Goal: Information Seeking & Learning: Learn about a topic

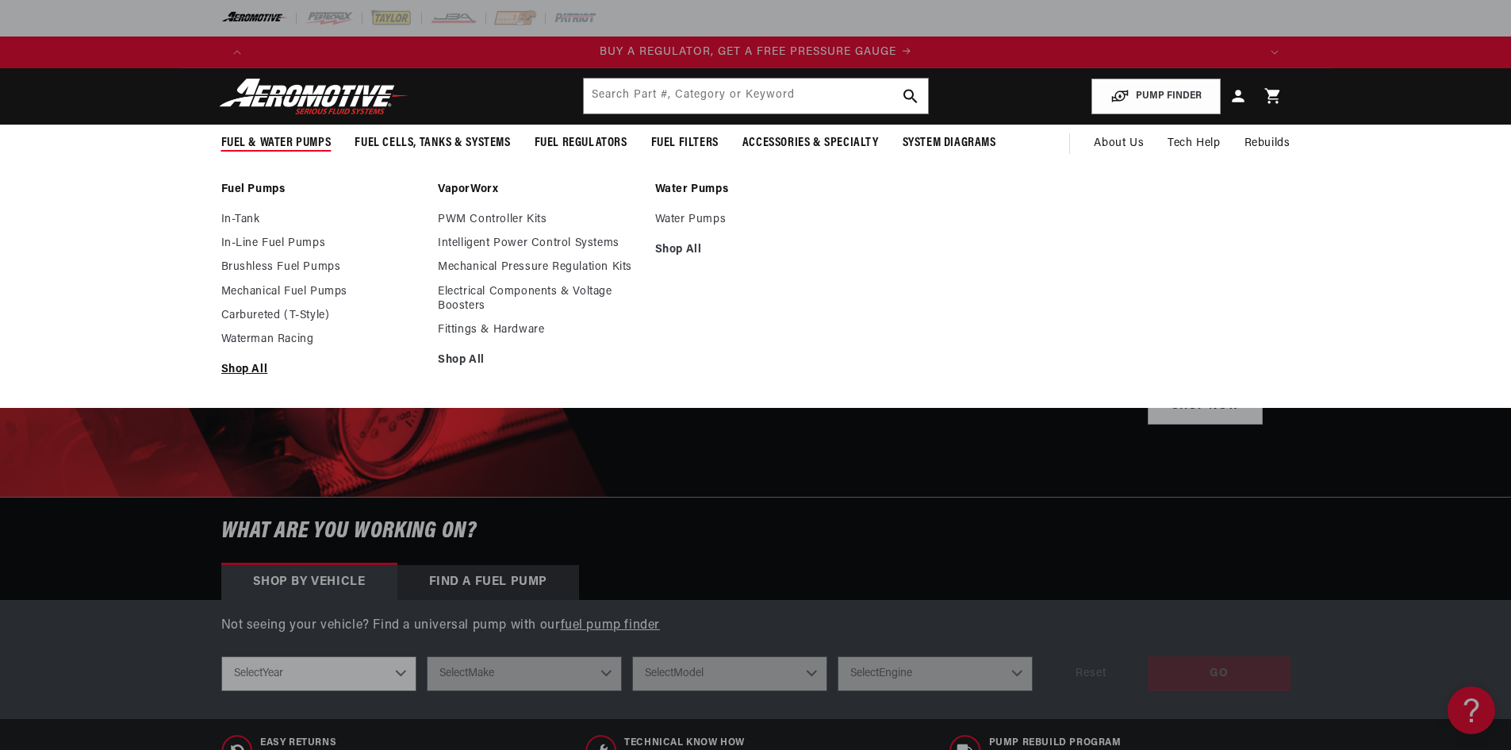
click at [251, 368] on link "Shop All" at bounding box center [321, 369] width 201 height 14
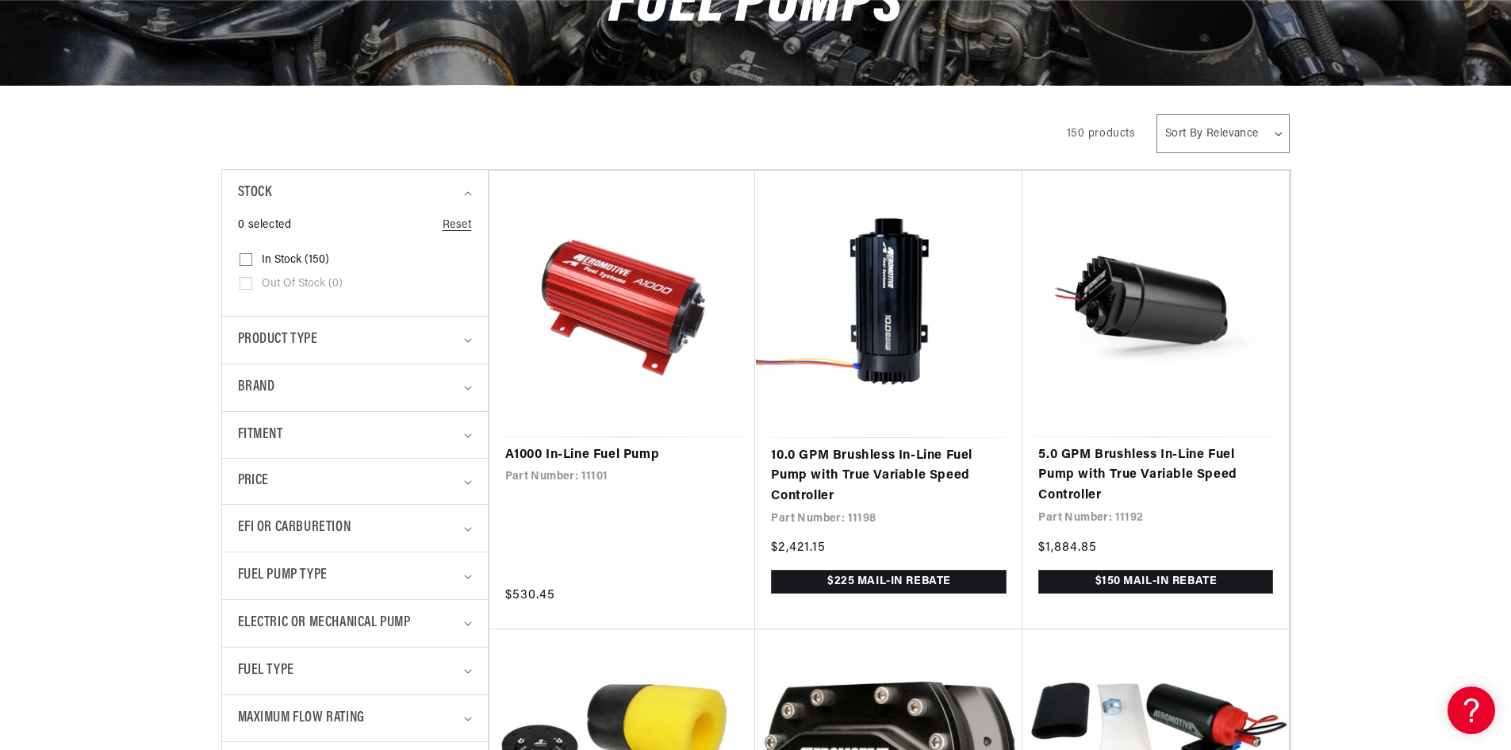
scroll to position [238, 0]
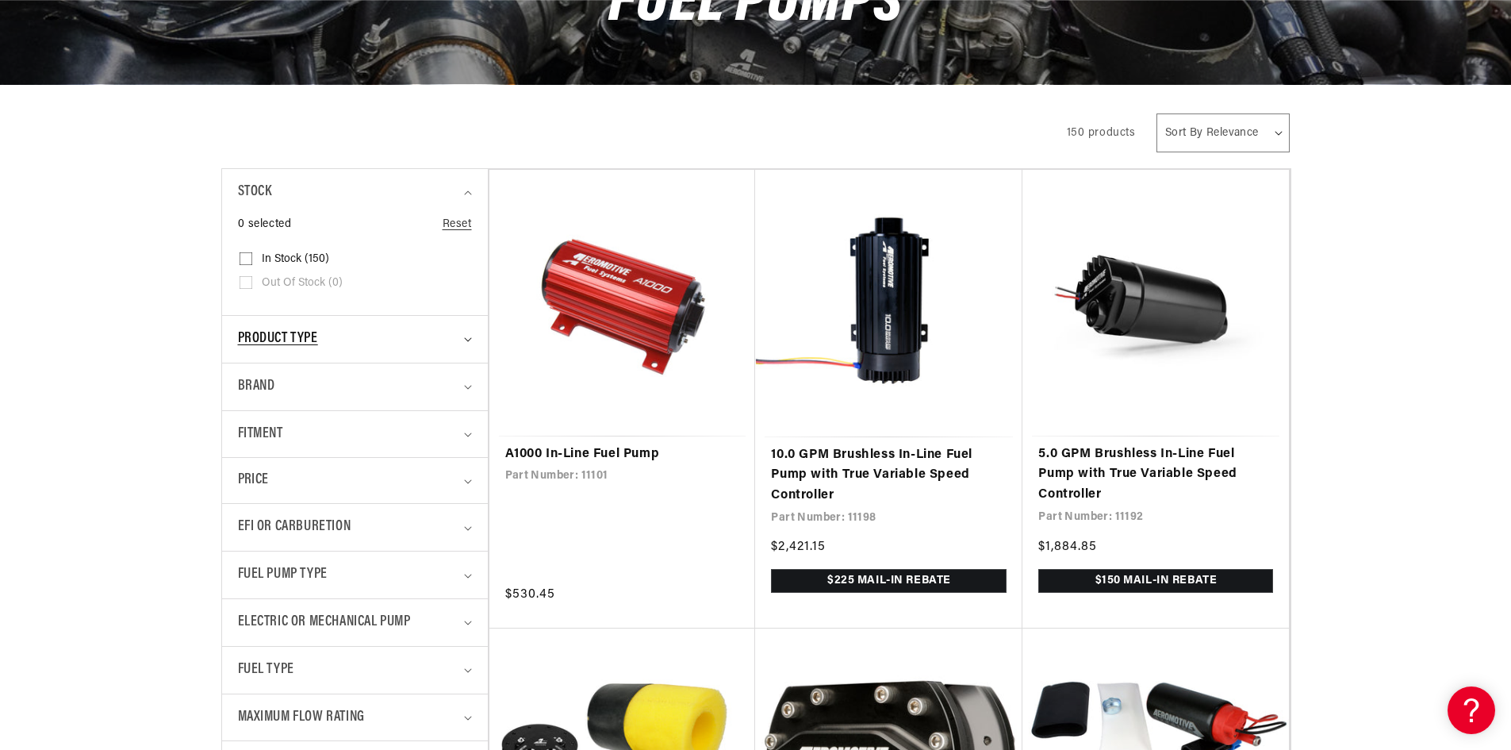
click at [303, 336] on span "Product type" at bounding box center [278, 339] width 80 height 23
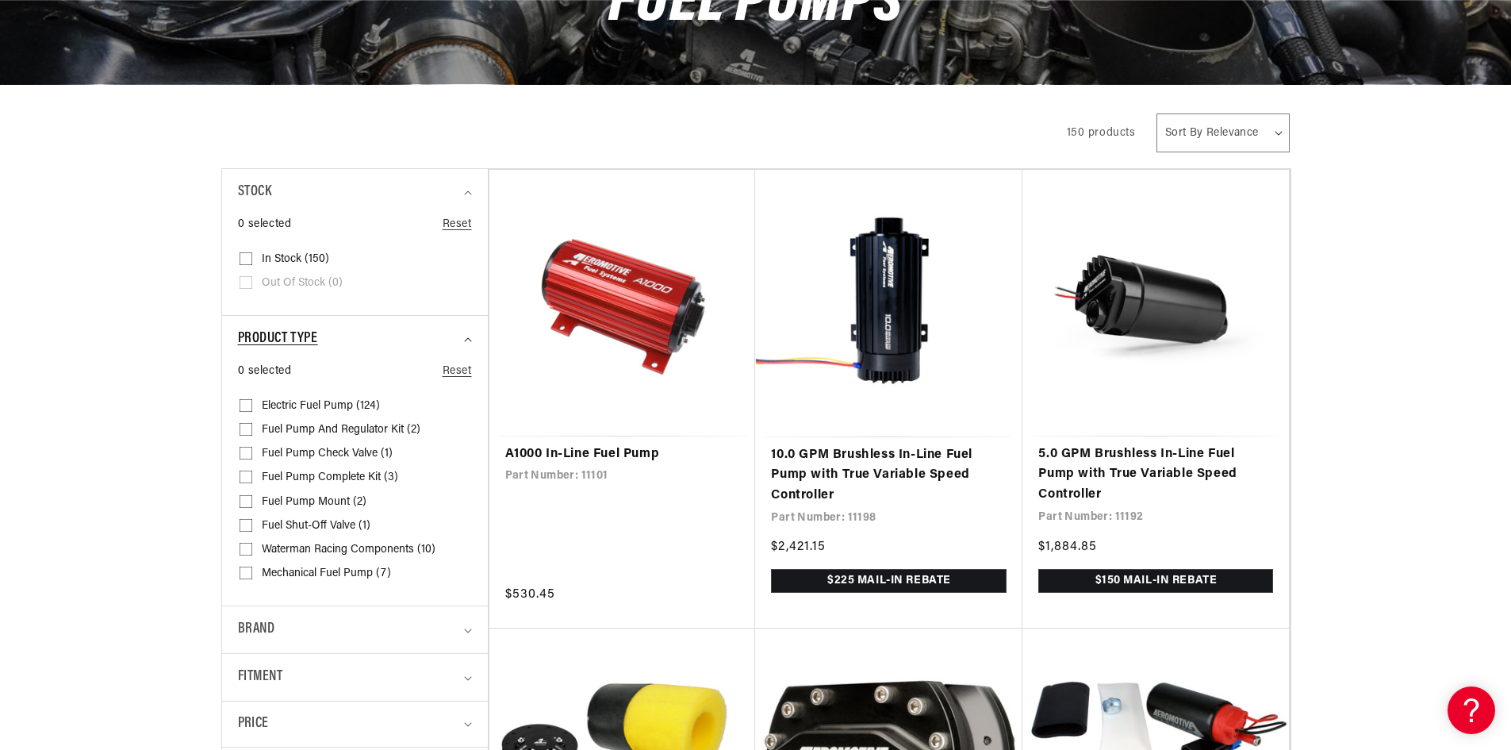
click at [303, 336] on span "Product type" at bounding box center [278, 339] width 80 height 23
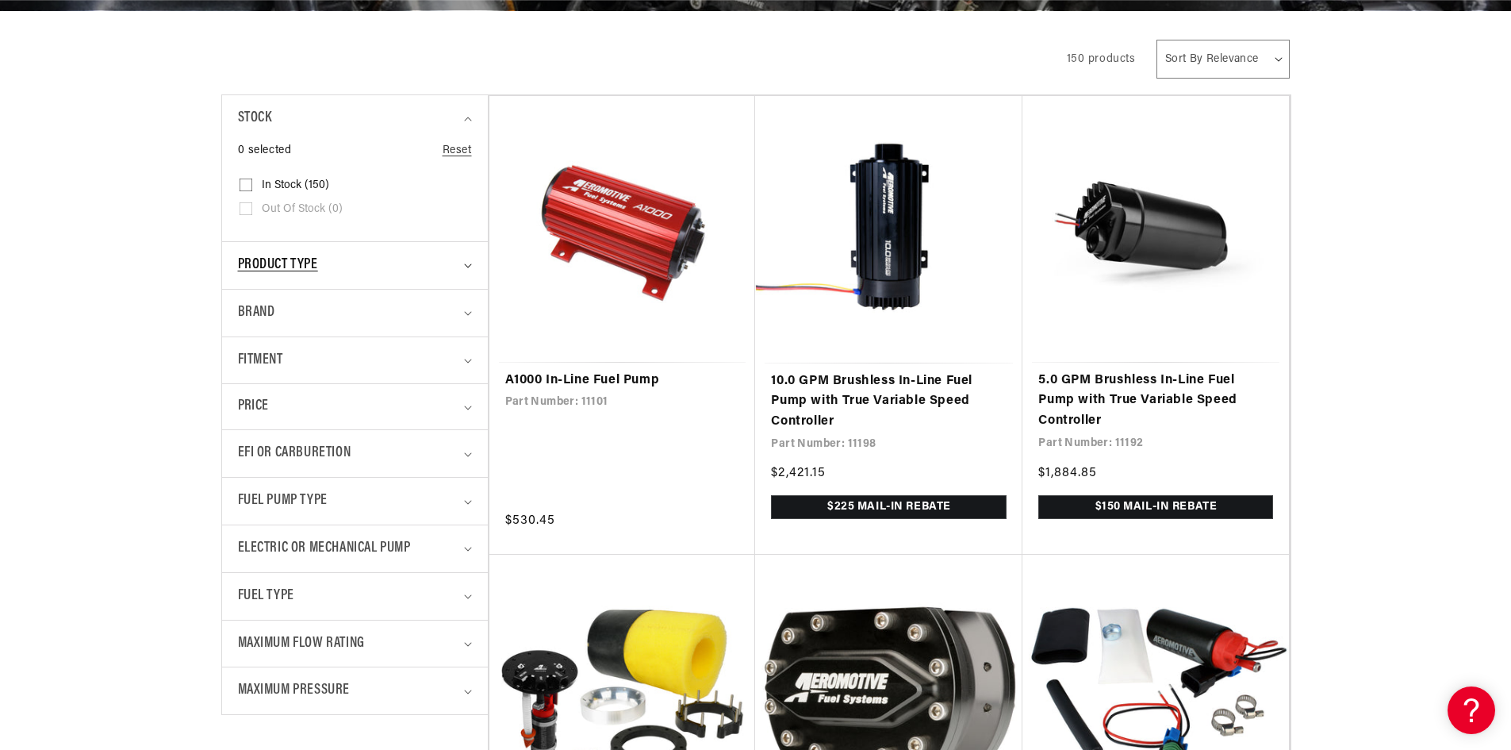
scroll to position [317, 0]
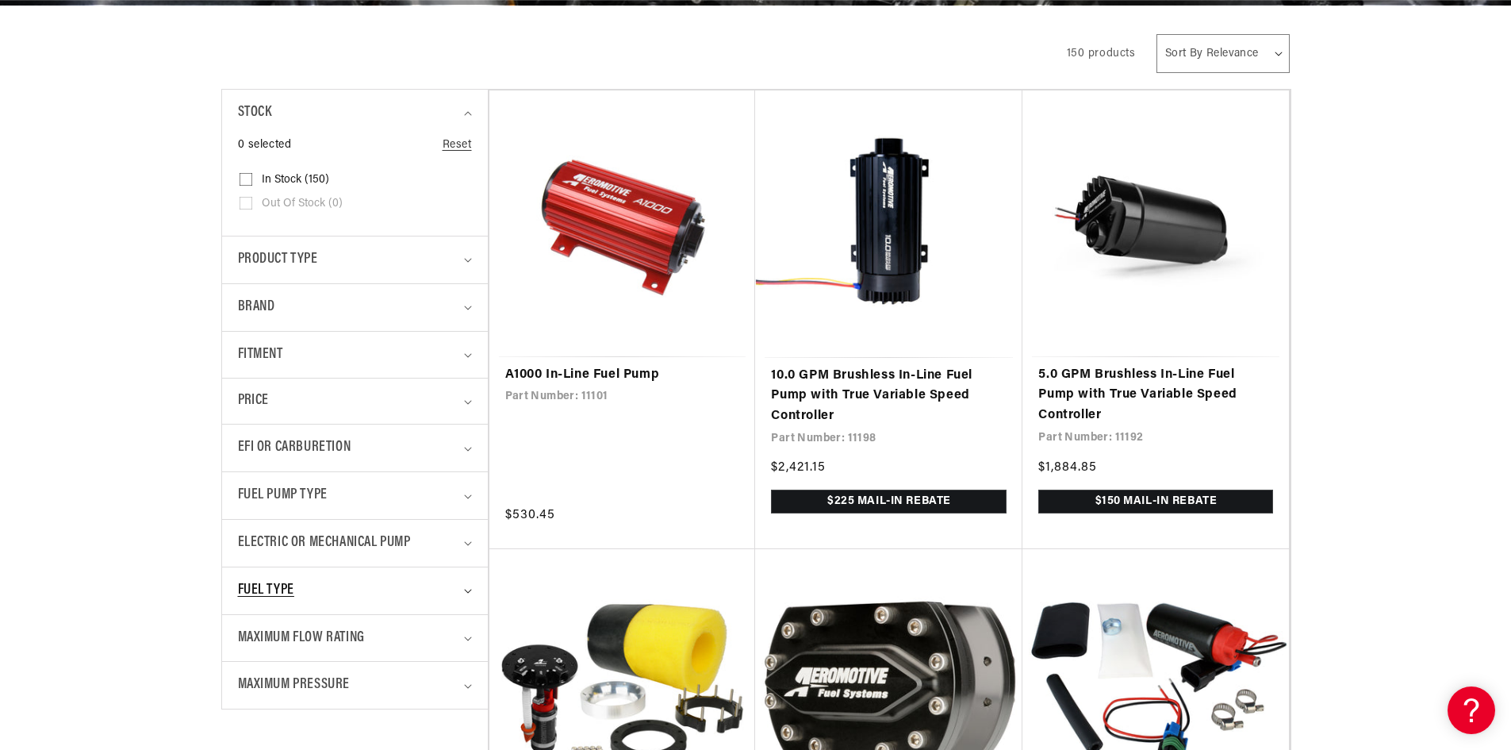
click at [295, 569] on summary "Fuel Type" at bounding box center [355, 590] width 234 height 47
click at [247, 652] on icon at bounding box center [246, 656] width 13 height 13
click at [247, 654] on input "E85 (51) E85 (51 products)" at bounding box center [246, 660] width 13 height 13
checkbox input "true"
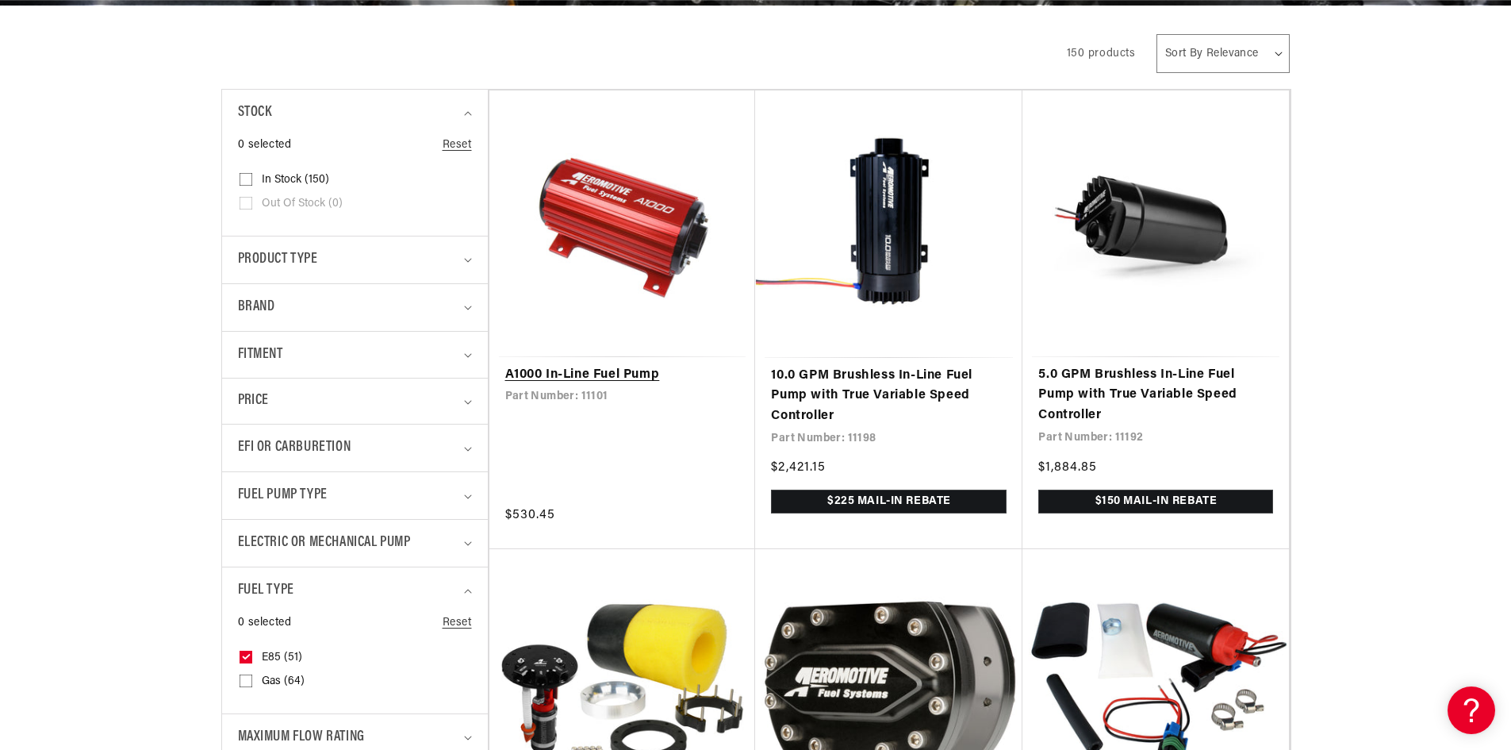
scroll to position [0, 1006]
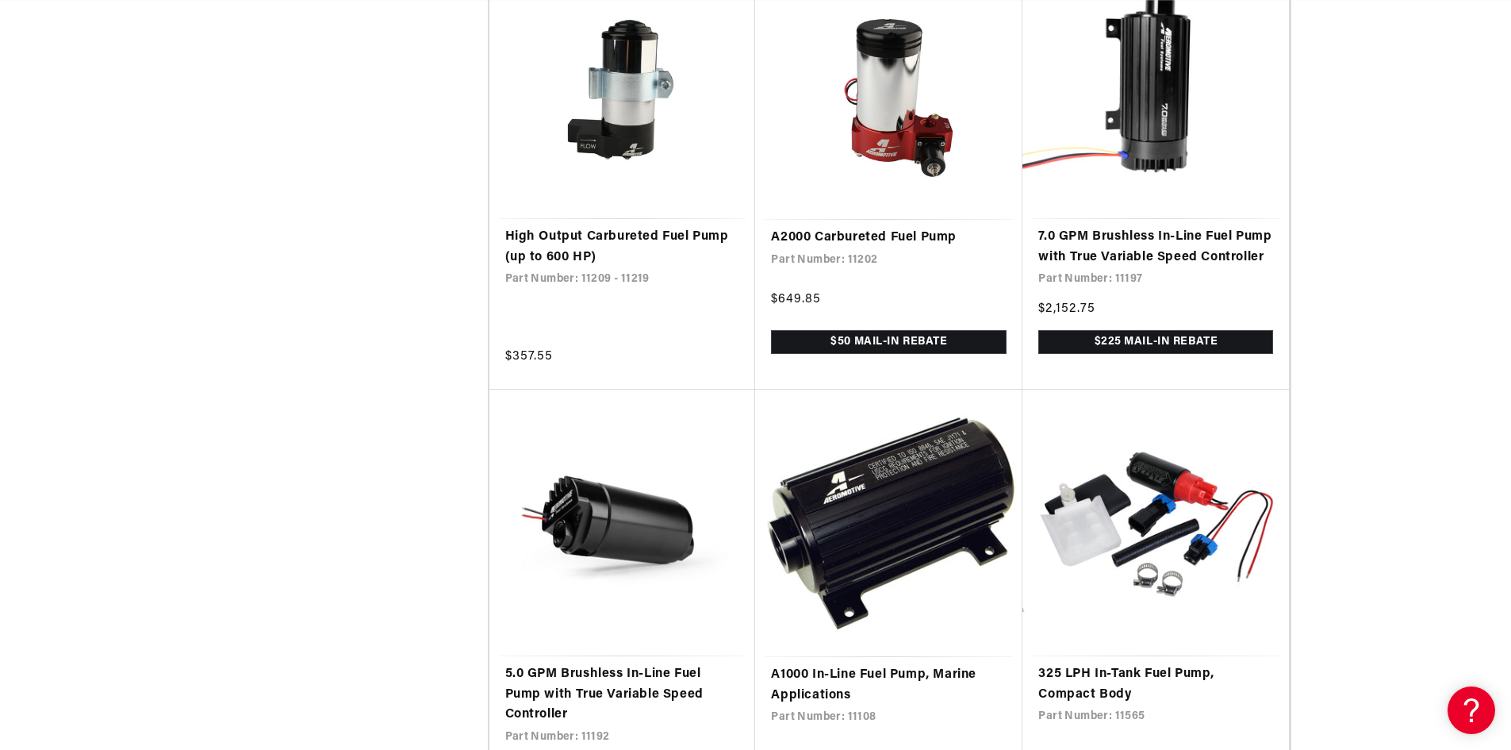
scroll to position [2221, 0]
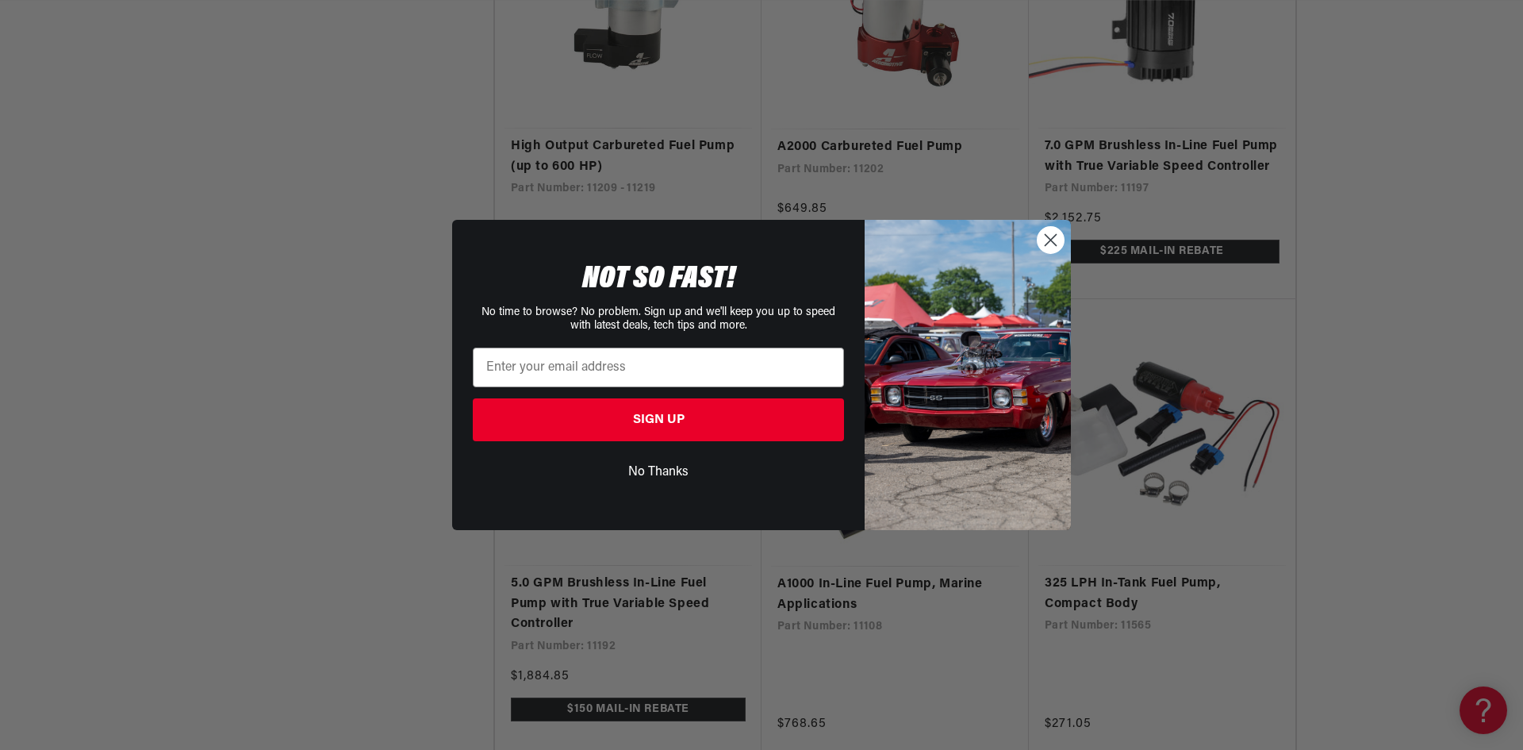
click at [1049, 237] on circle "Close dialog" at bounding box center [1050, 240] width 26 height 26
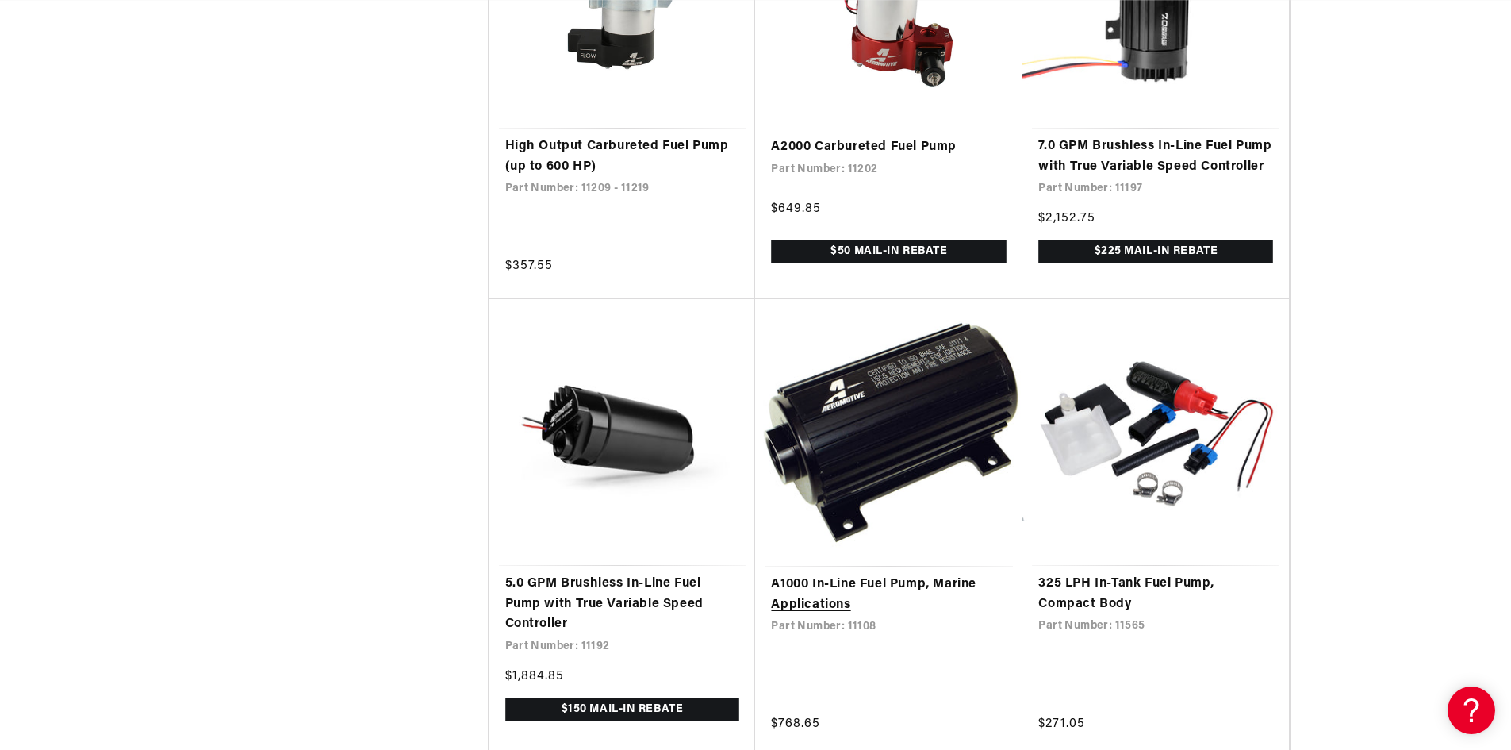
scroll to position [0, 0]
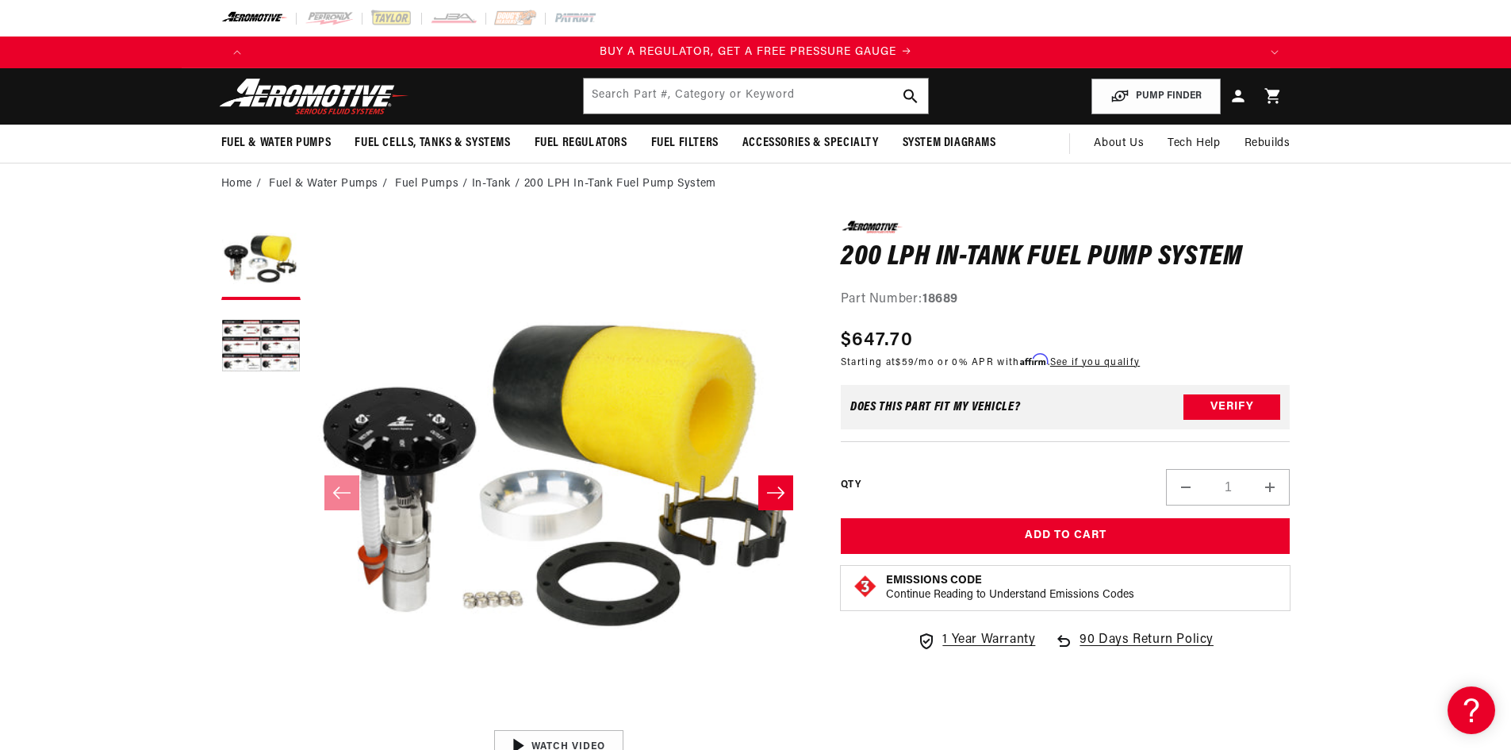
click at [783, 487] on icon "Slide right" at bounding box center [775, 493] width 19 height 16
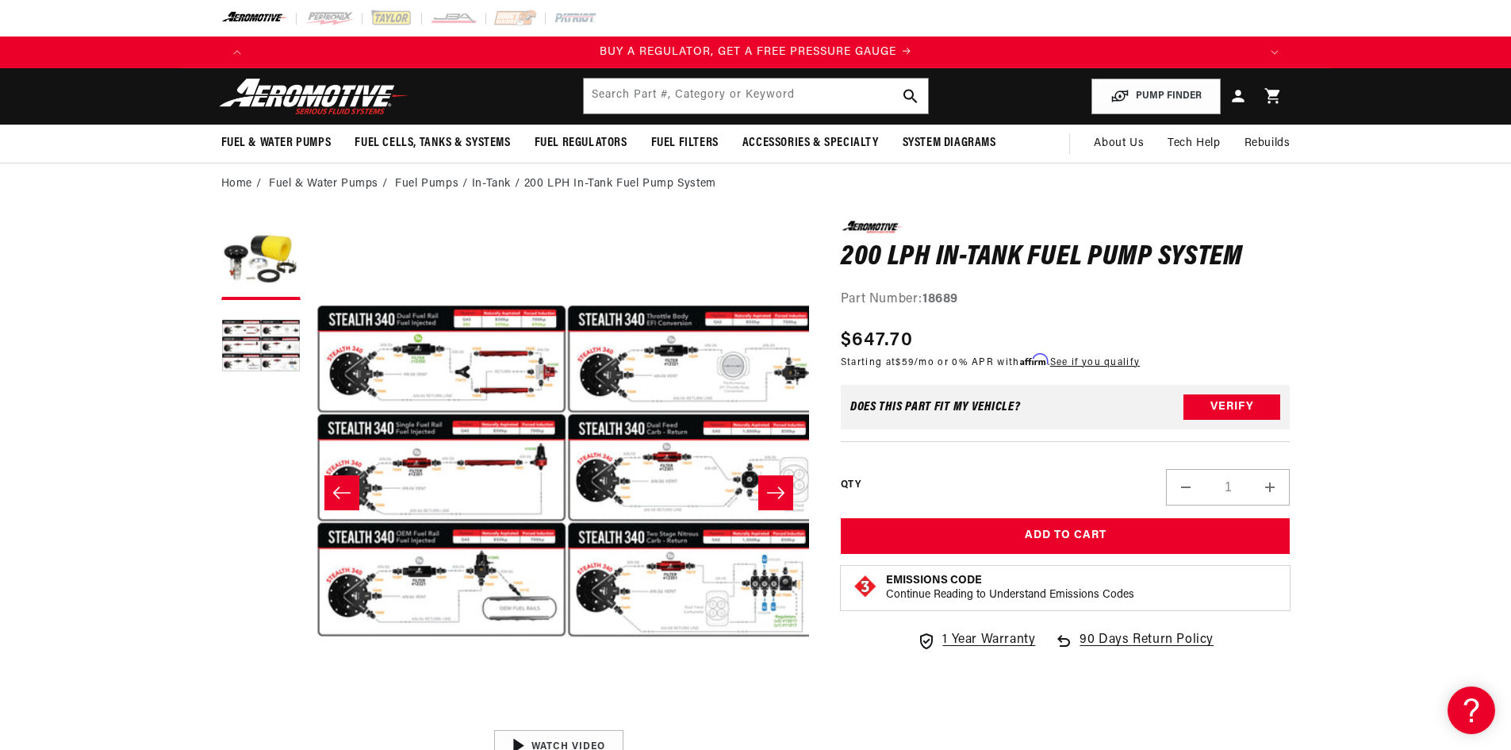
scroll to position [0, 500]
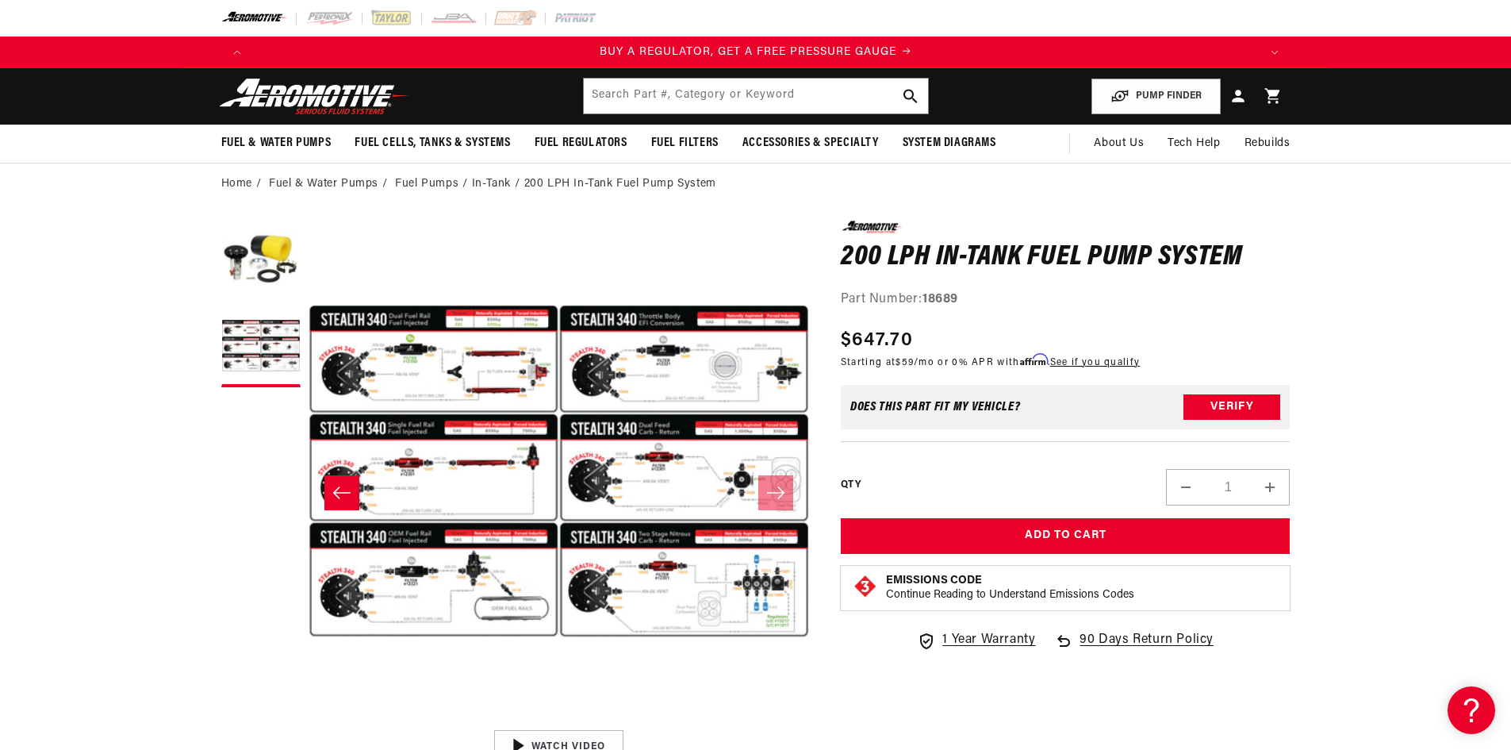
click at [339, 481] on button "Slide left" at bounding box center [341, 492] width 35 height 35
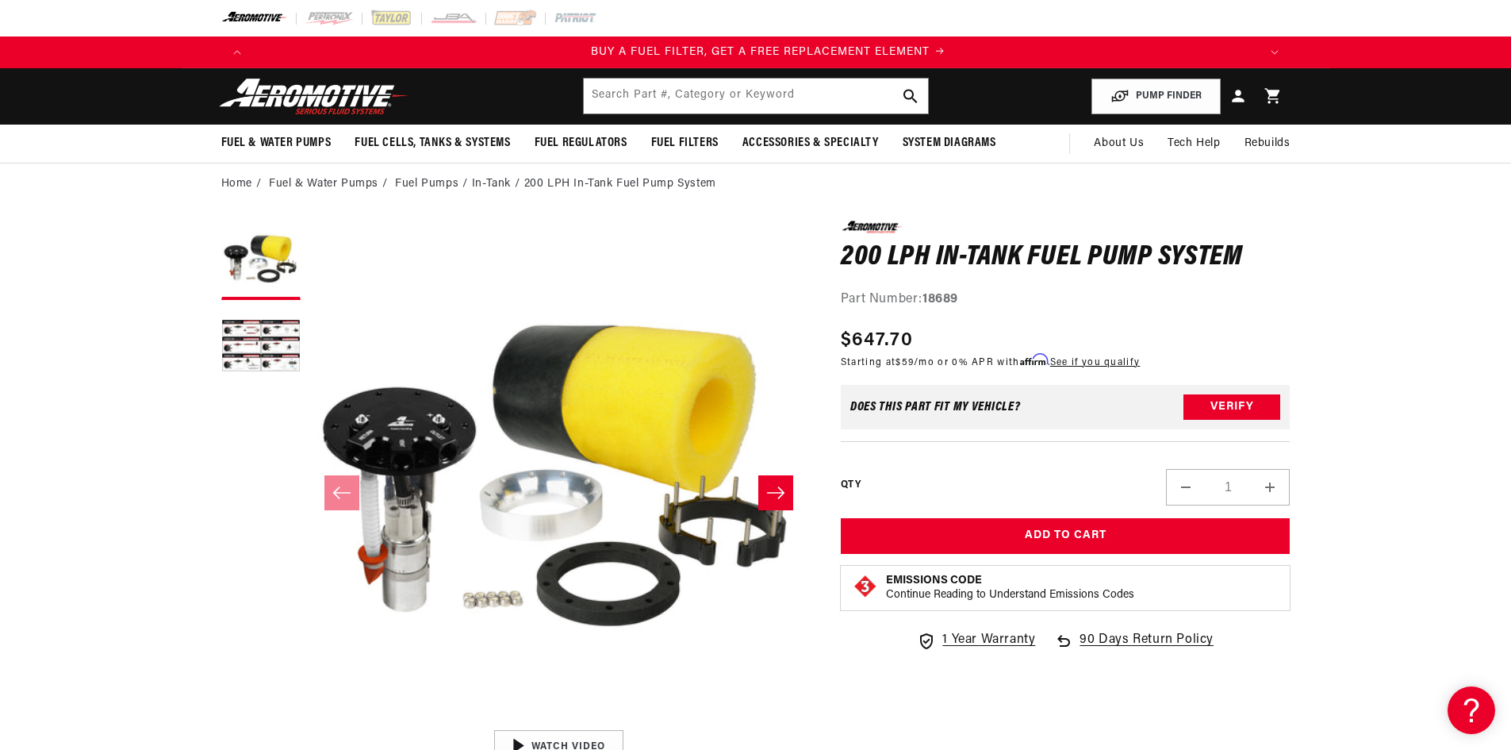
scroll to position [0, 1006]
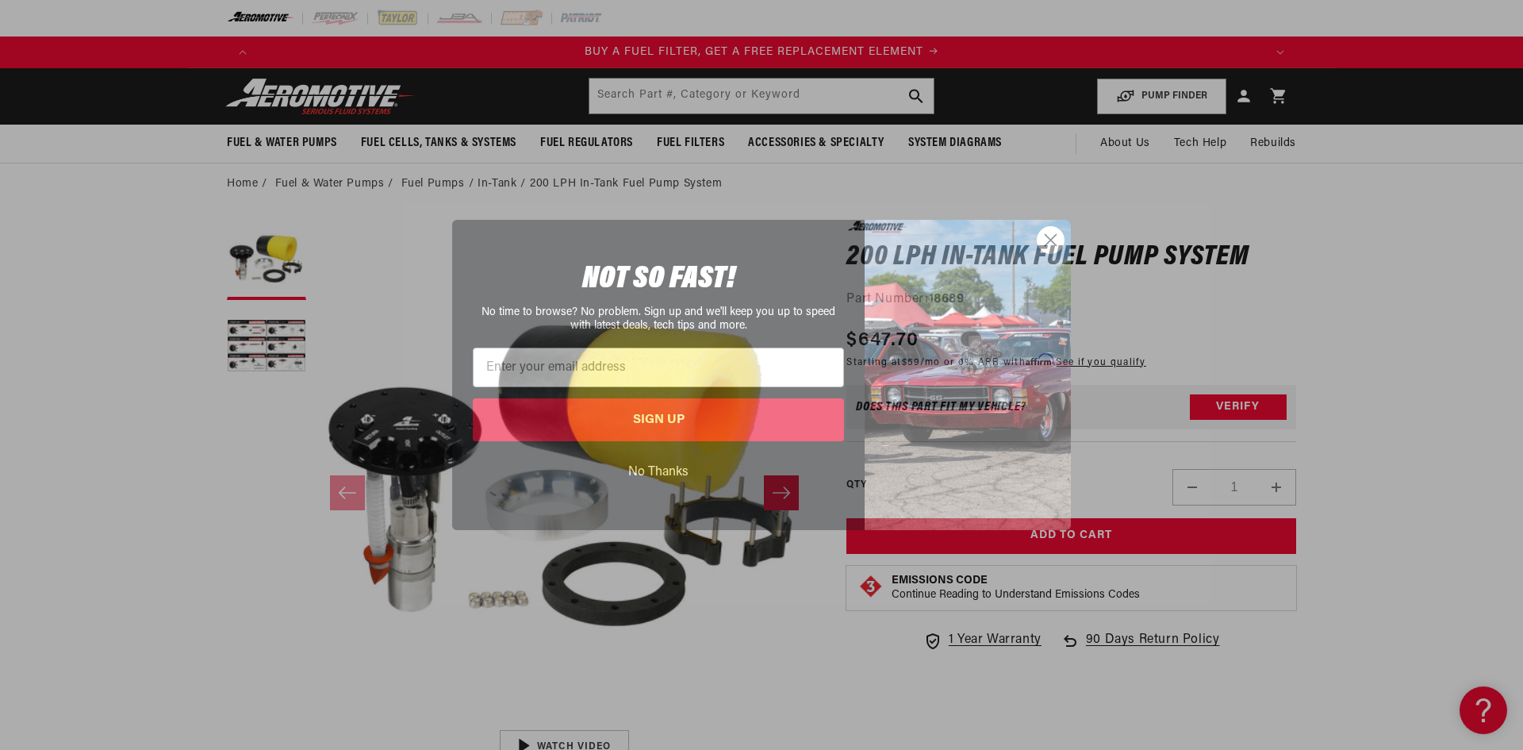
click at [1040, 244] on circle "Close dialog" at bounding box center [1050, 240] width 26 height 26
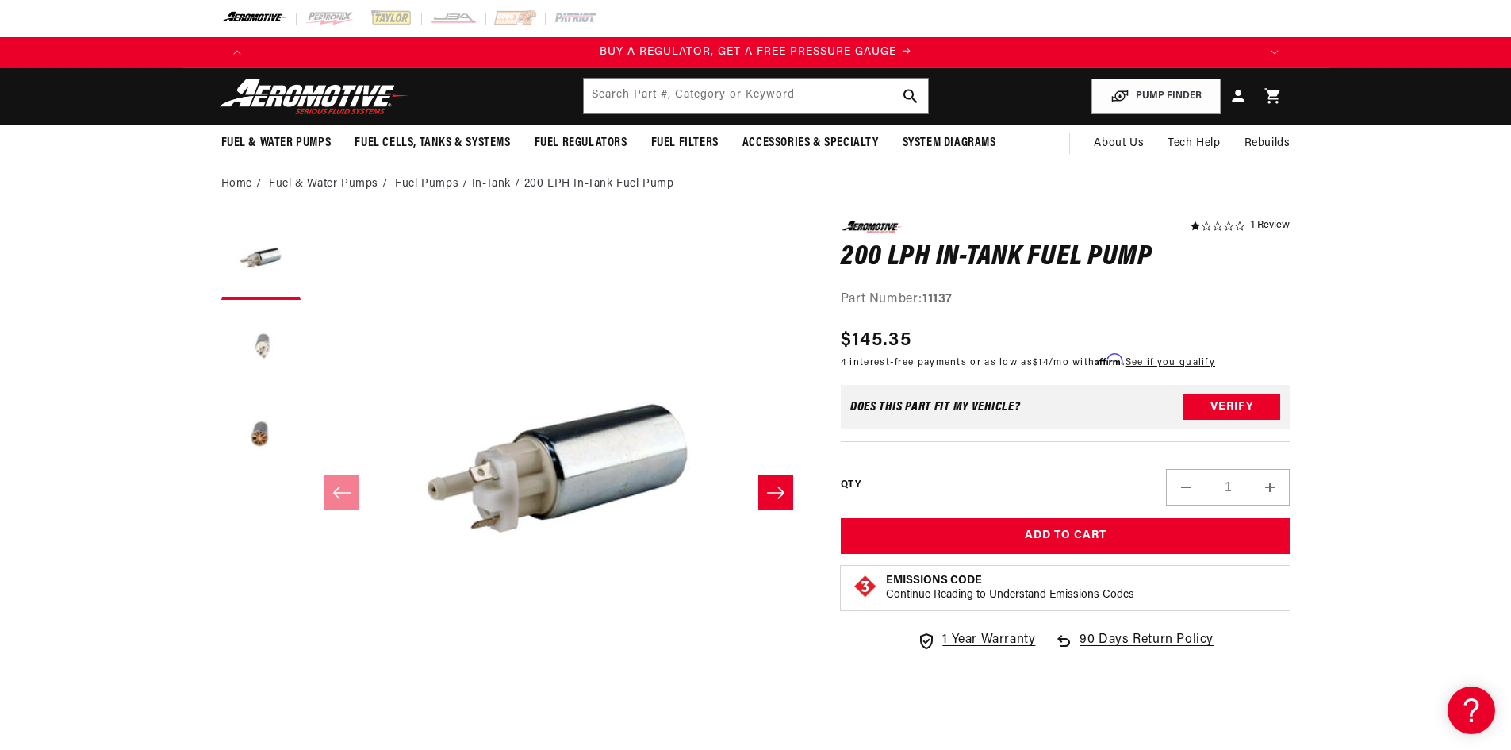
click at [248, 370] on button "Load image 2 in gallery view" at bounding box center [260, 347] width 79 height 79
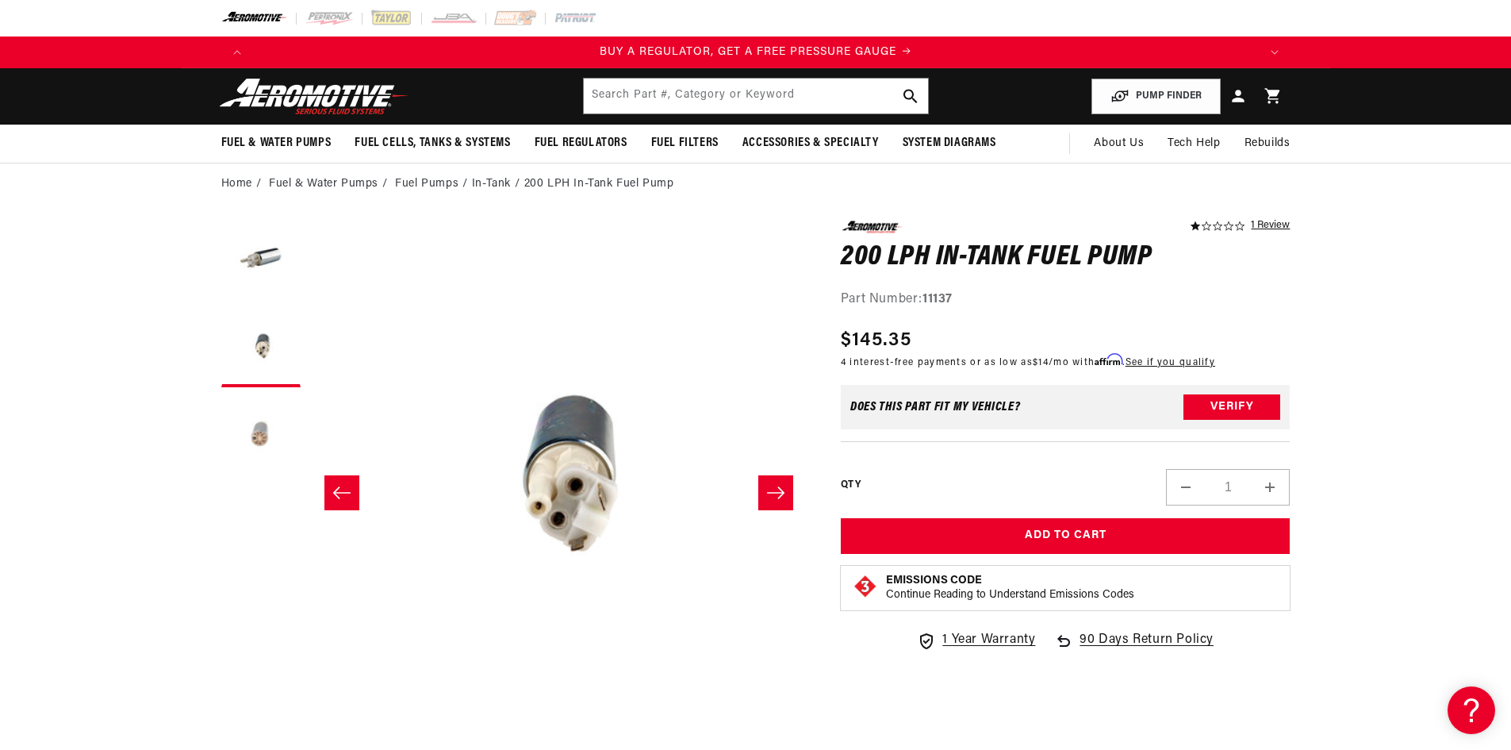
click at [256, 413] on button "Load image 3 in gallery view" at bounding box center [260, 434] width 79 height 79
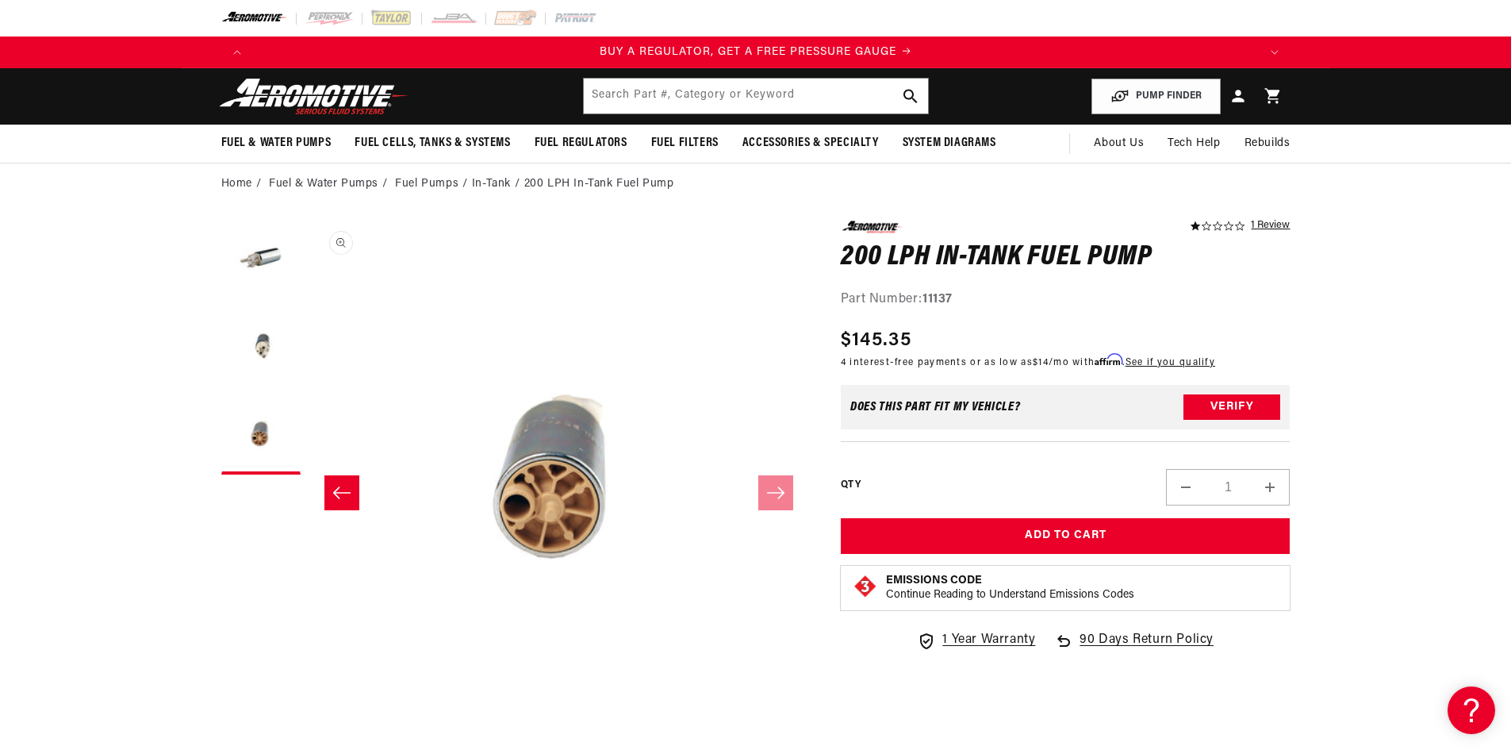
scroll to position [1, 1002]
click at [256, 357] on button "Load image 2 in gallery view" at bounding box center [260, 347] width 79 height 79
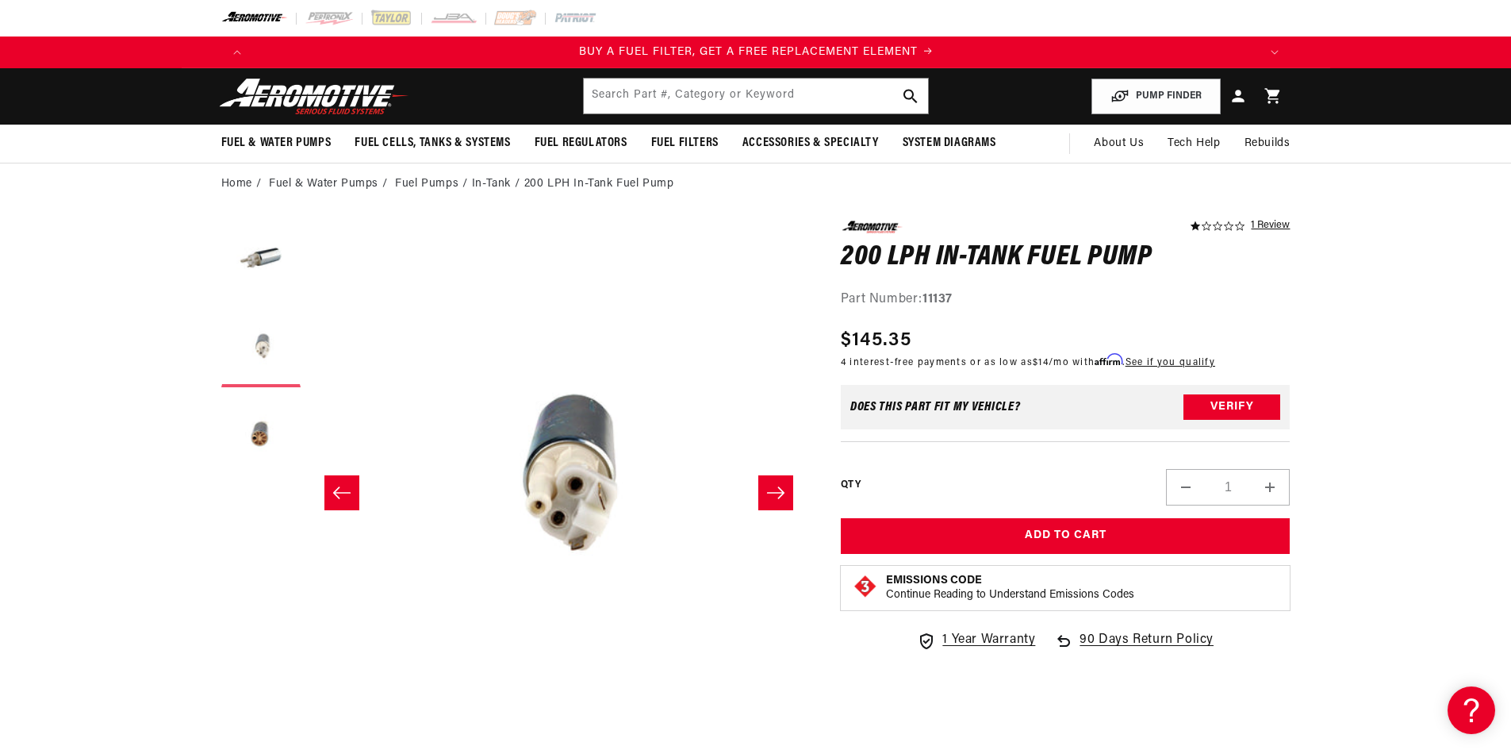
scroll to position [0, 1006]
click at [254, 270] on button "Load image 1 in gallery view" at bounding box center [260, 259] width 79 height 79
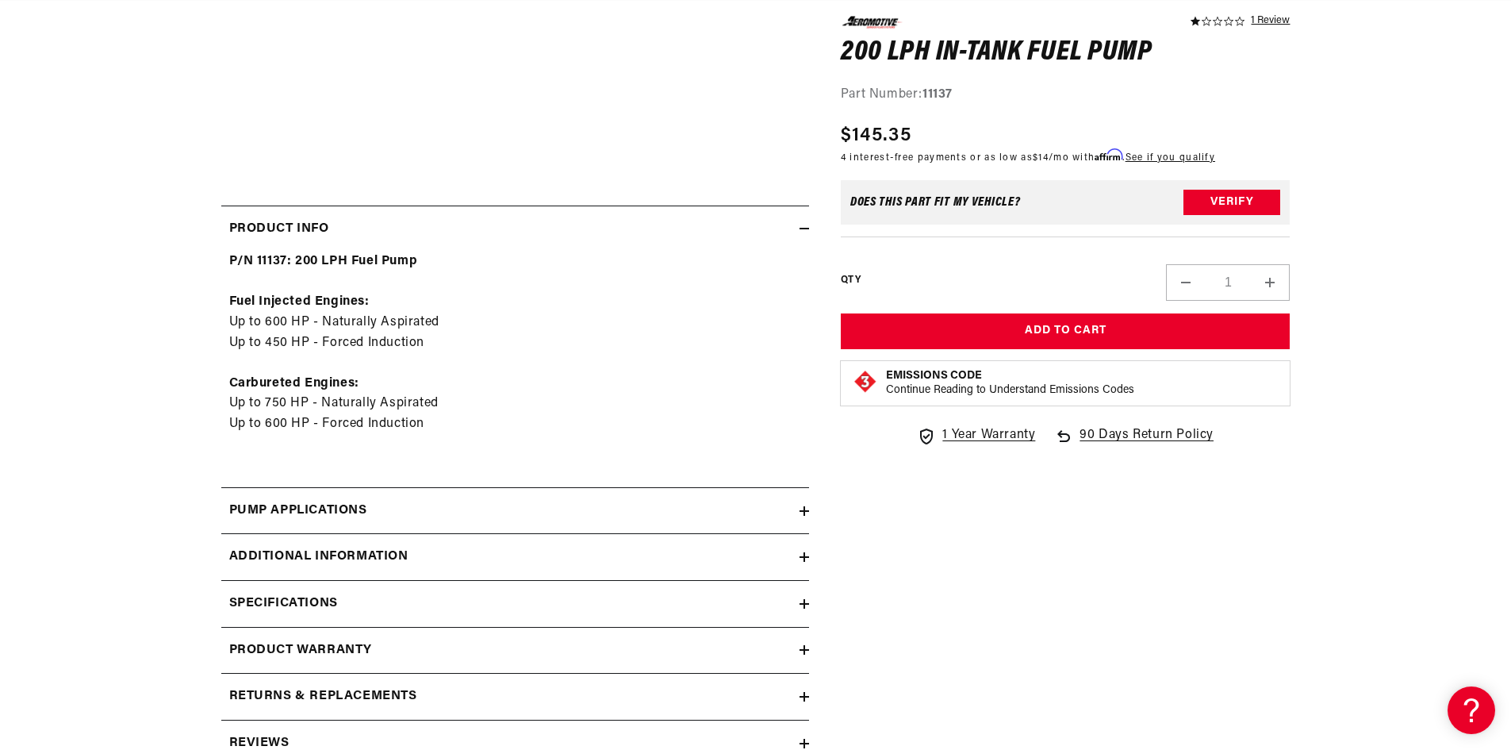
scroll to position [634, 0]
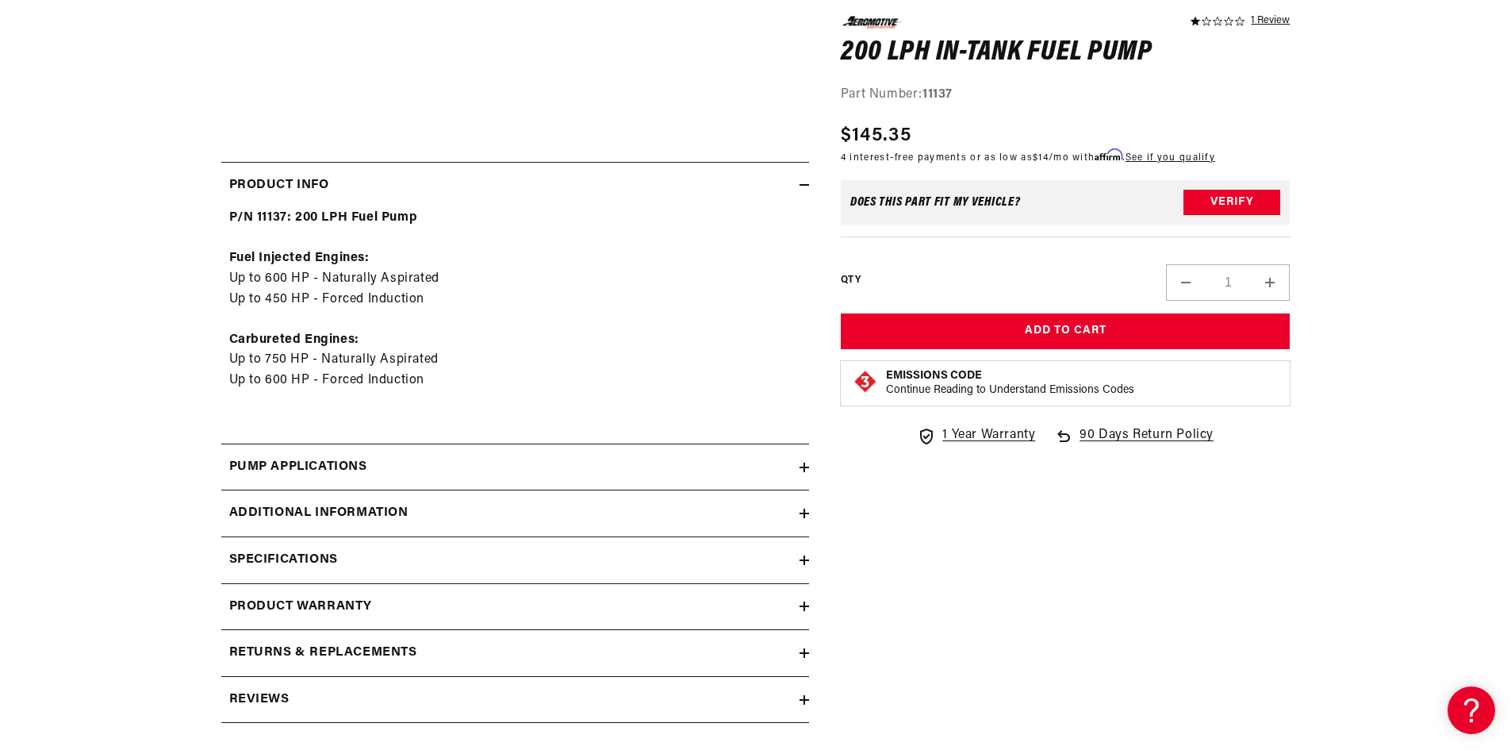
click at [330, 505] on h2 "Additional information" at bounding box center [318, 513] width 179 height 21
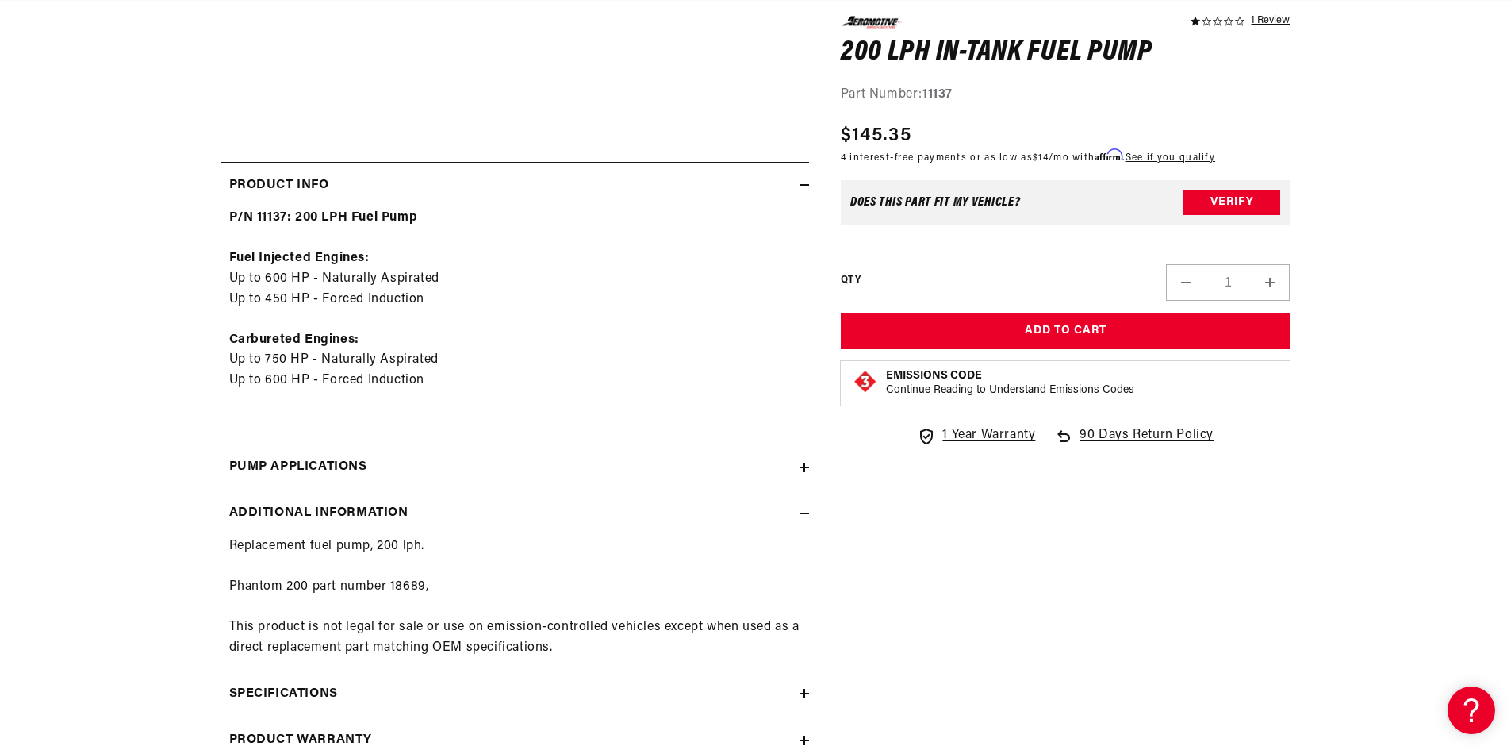
click at [330, 500] on summary "Additional information" at bounding box center [515, 513] width 588 height 46
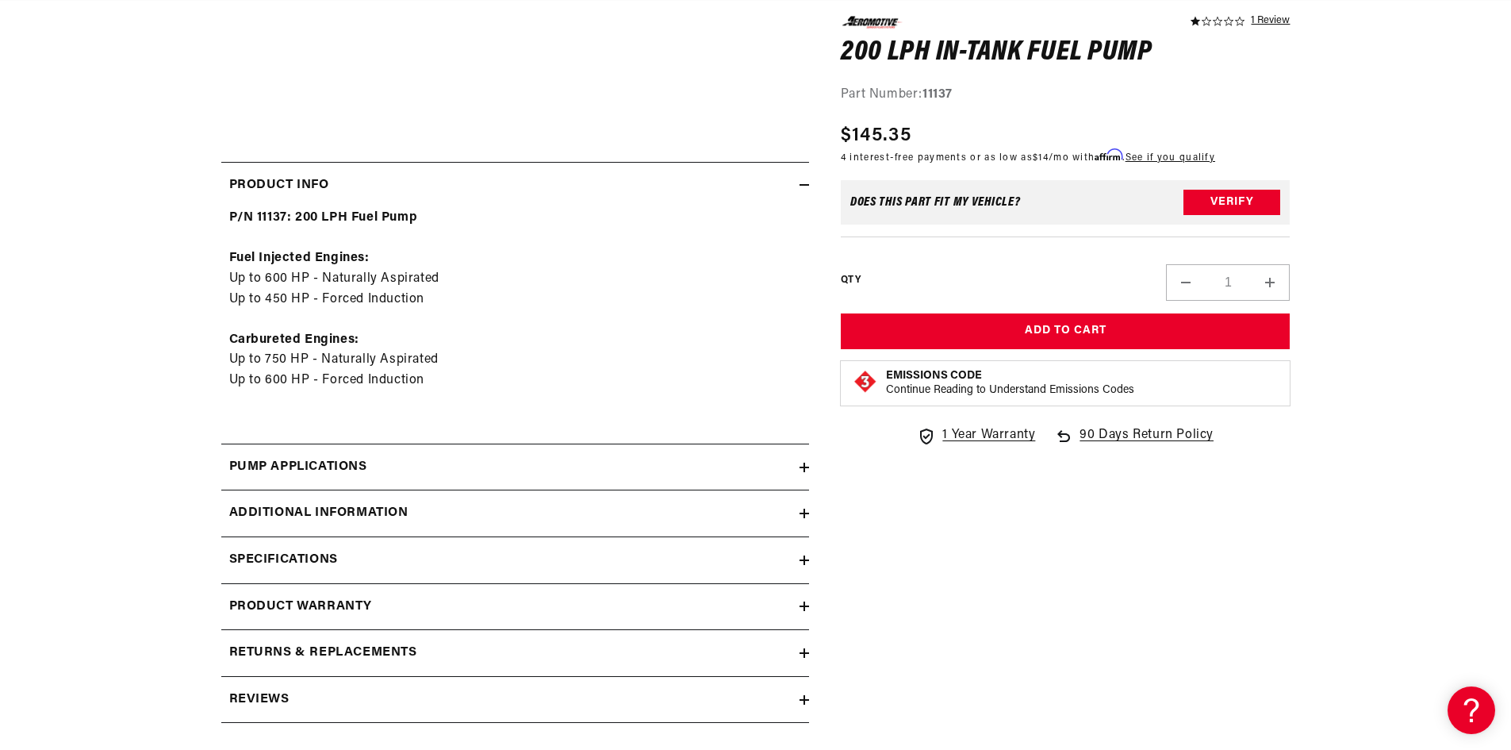
click at [334, 468] on h2 "Pump Applications" at bounding box center [298, 467] width 138 height 21
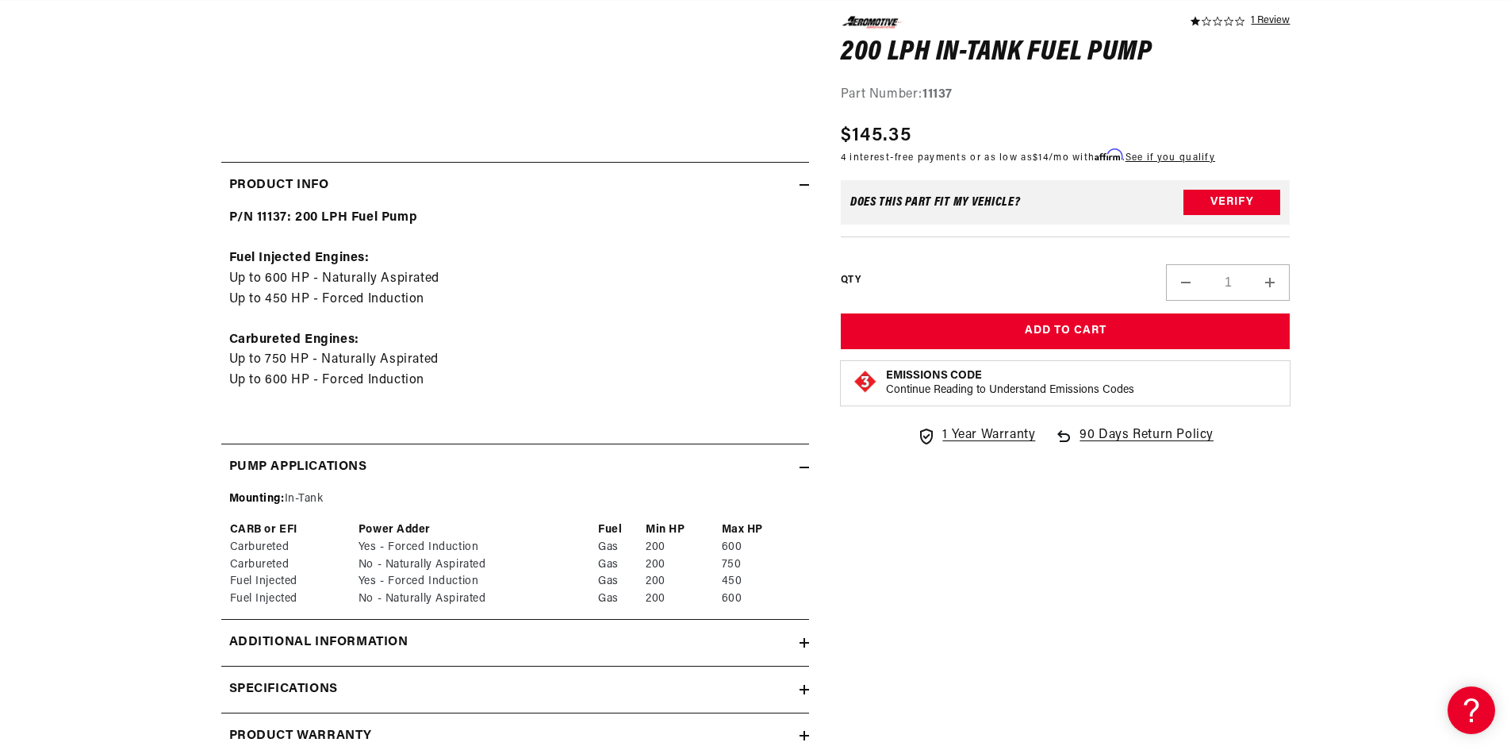
click at [334, 467] on h2 "Pump Applications" at bounding box center [298, 467] width 138 height 21
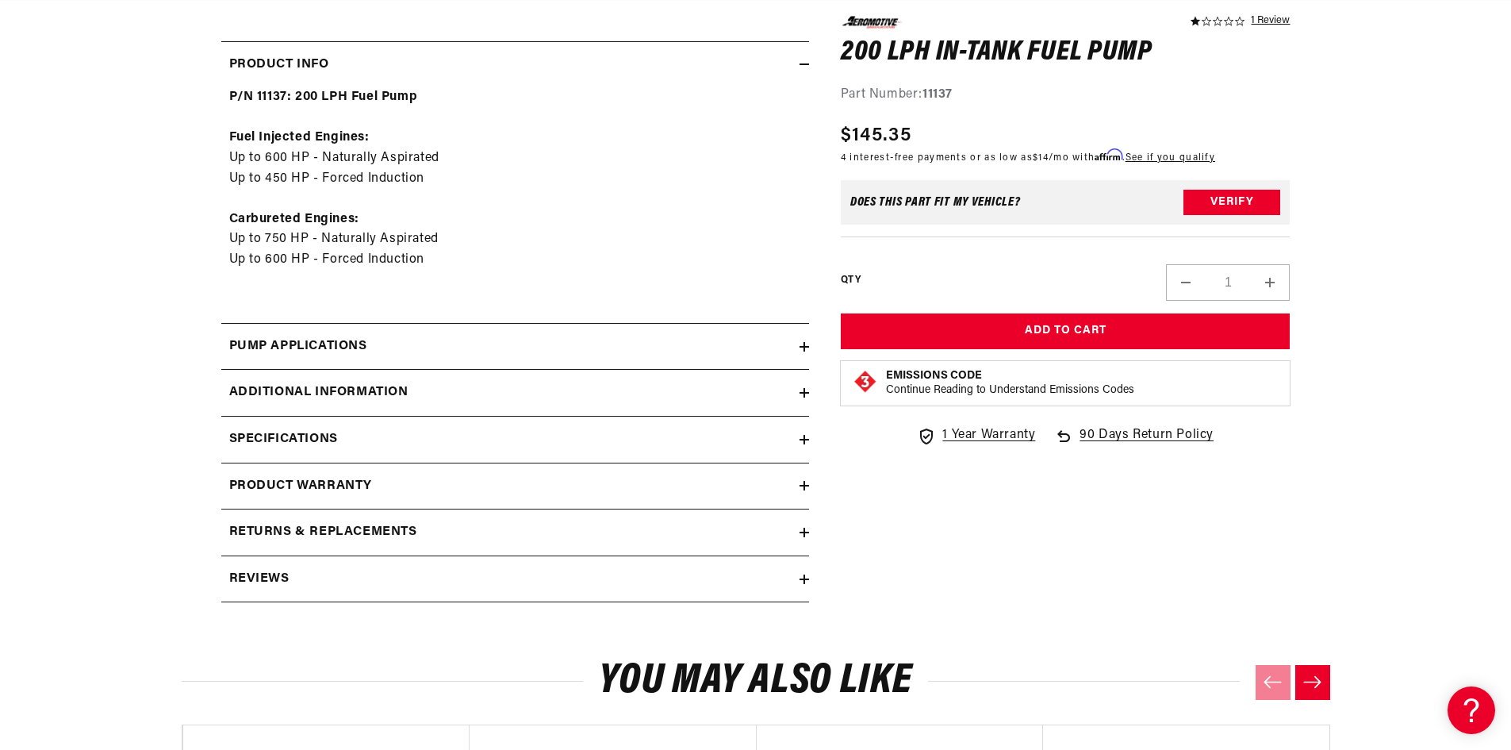
scroll to position [793, 0]
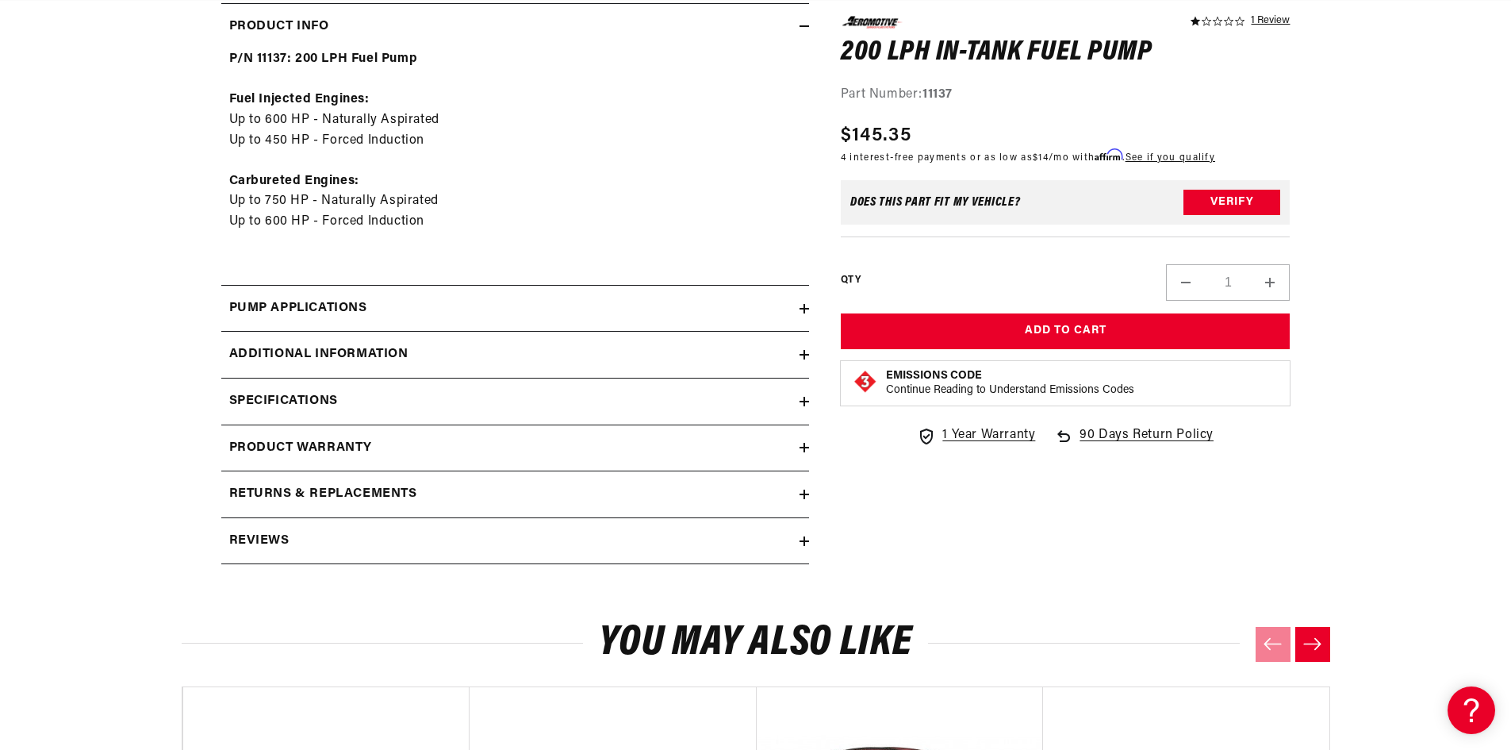
click at [322, 450] on h2 "Product warranty" at bounding box center [301, 448] width 144 height 21
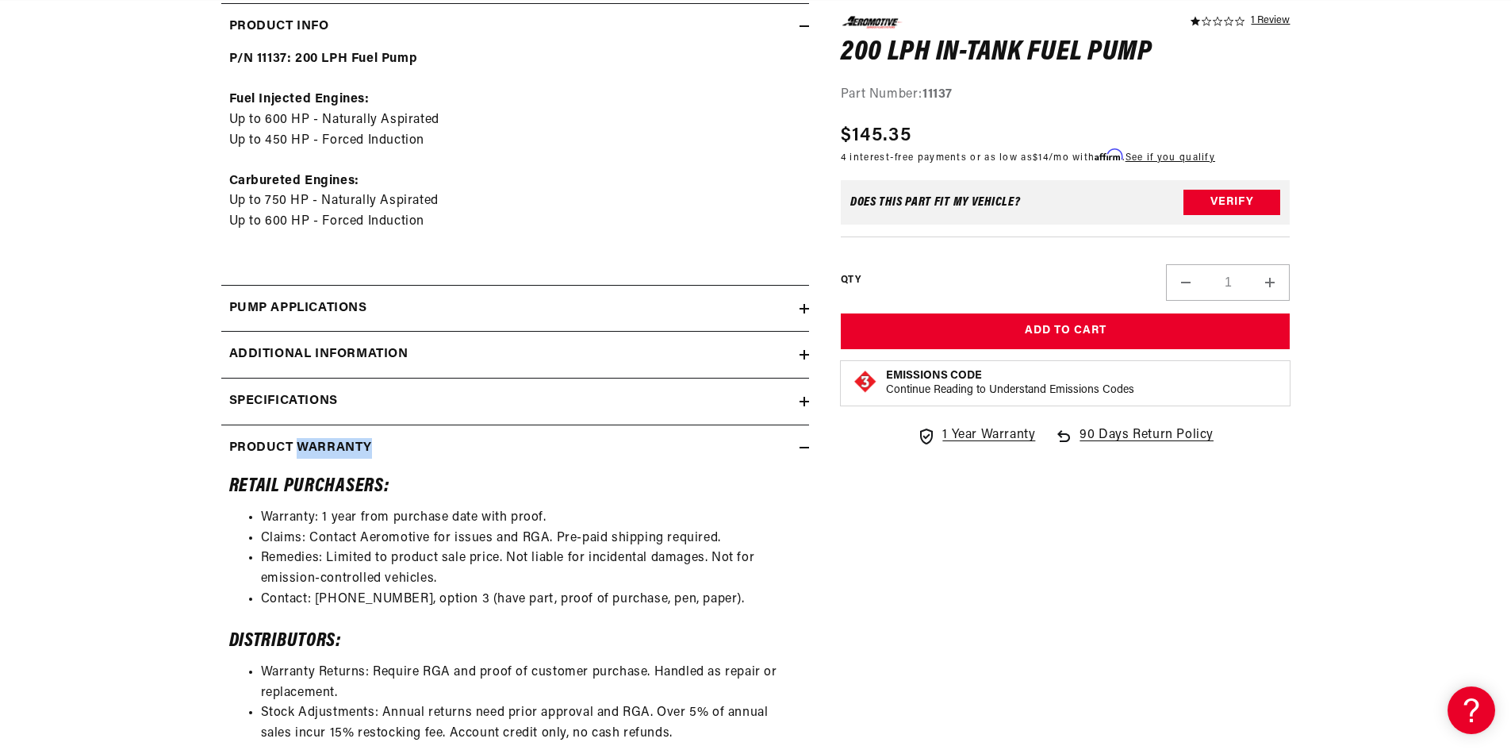
click at [322, 450] on h2 "Product warranty" at bounding box center [301, 448] width 144 height 21
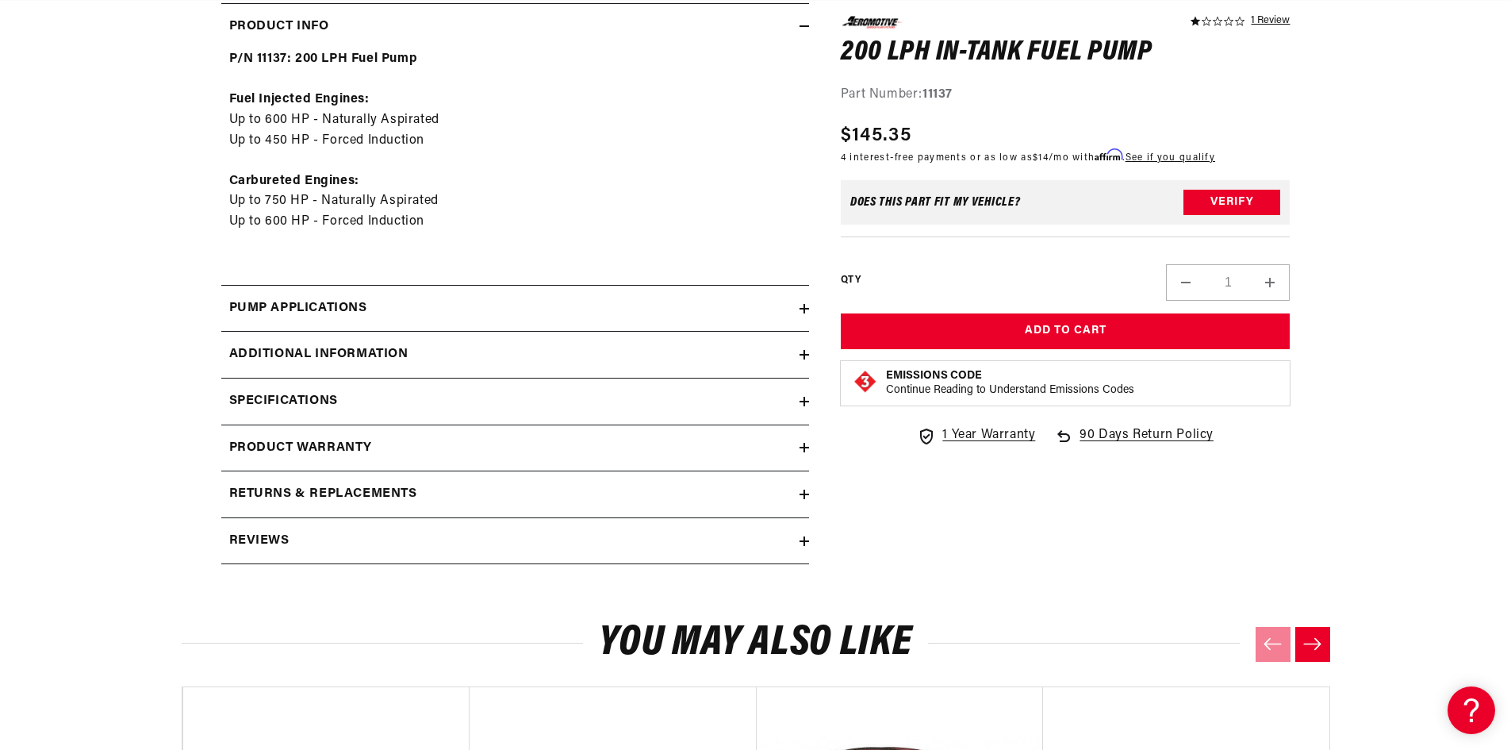
click at [331, 407] on h2 "Specifications" at bounding box center [283, 401] width 109 height 21
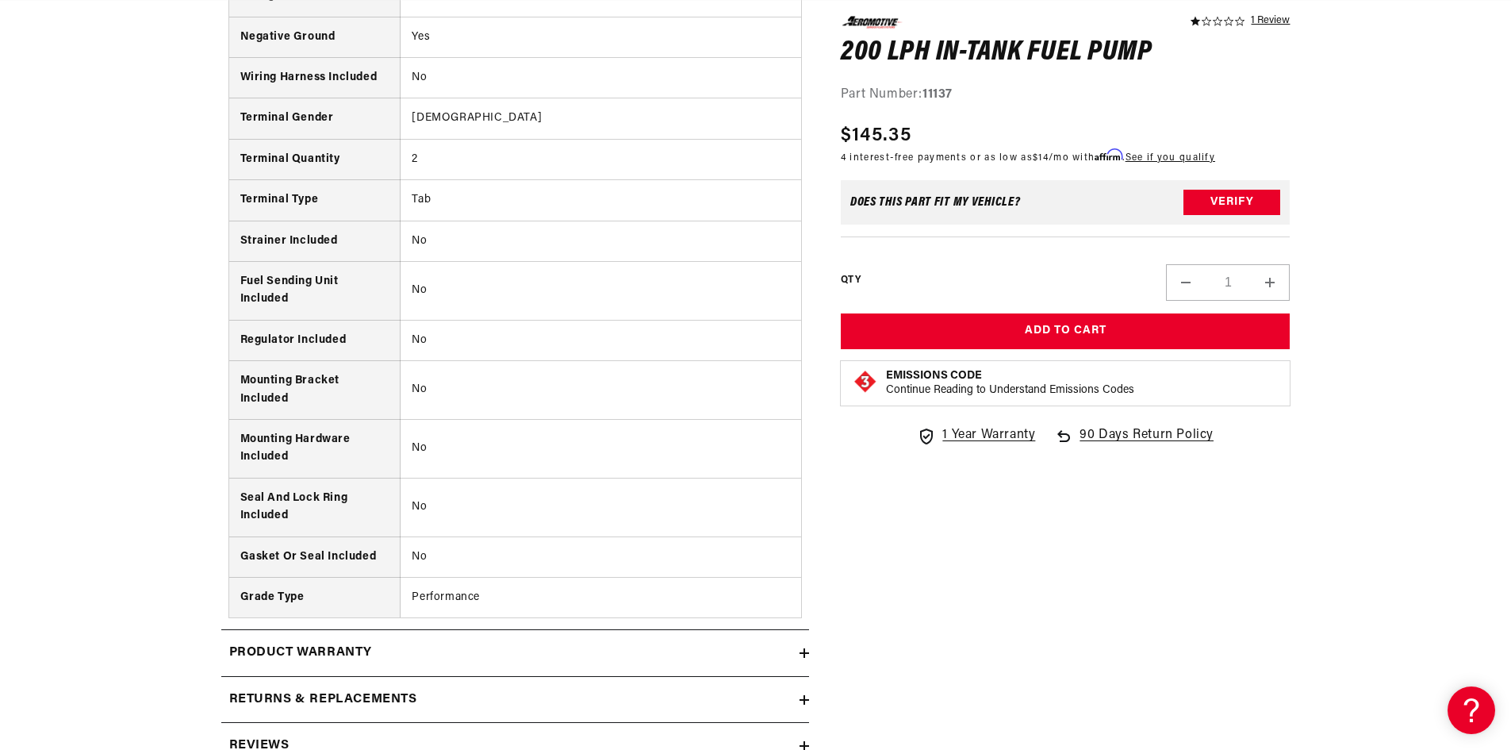
scroll to position [1903, 0]
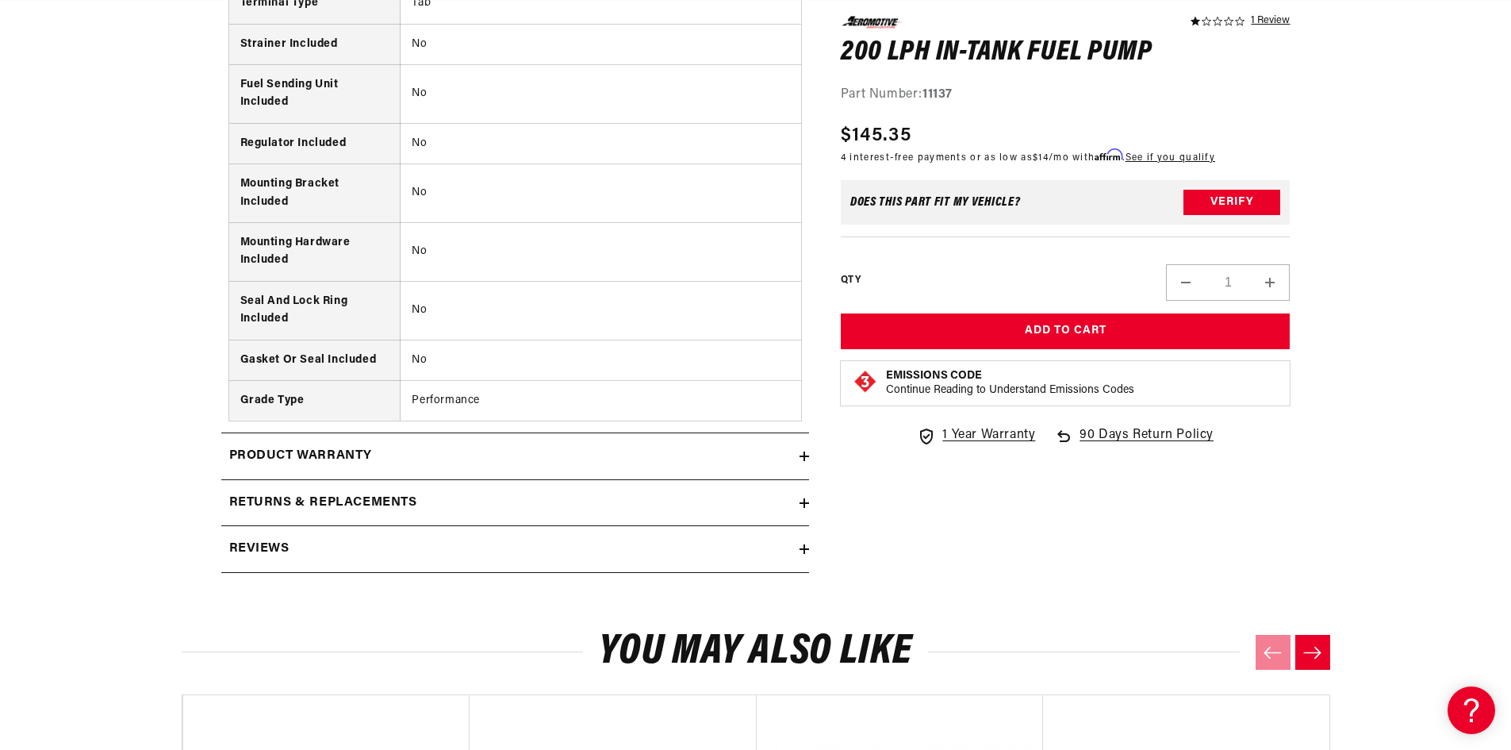
click at [341, 462] on h2 "Product warranty" at bounding box center [301, 456] width 144 height 21
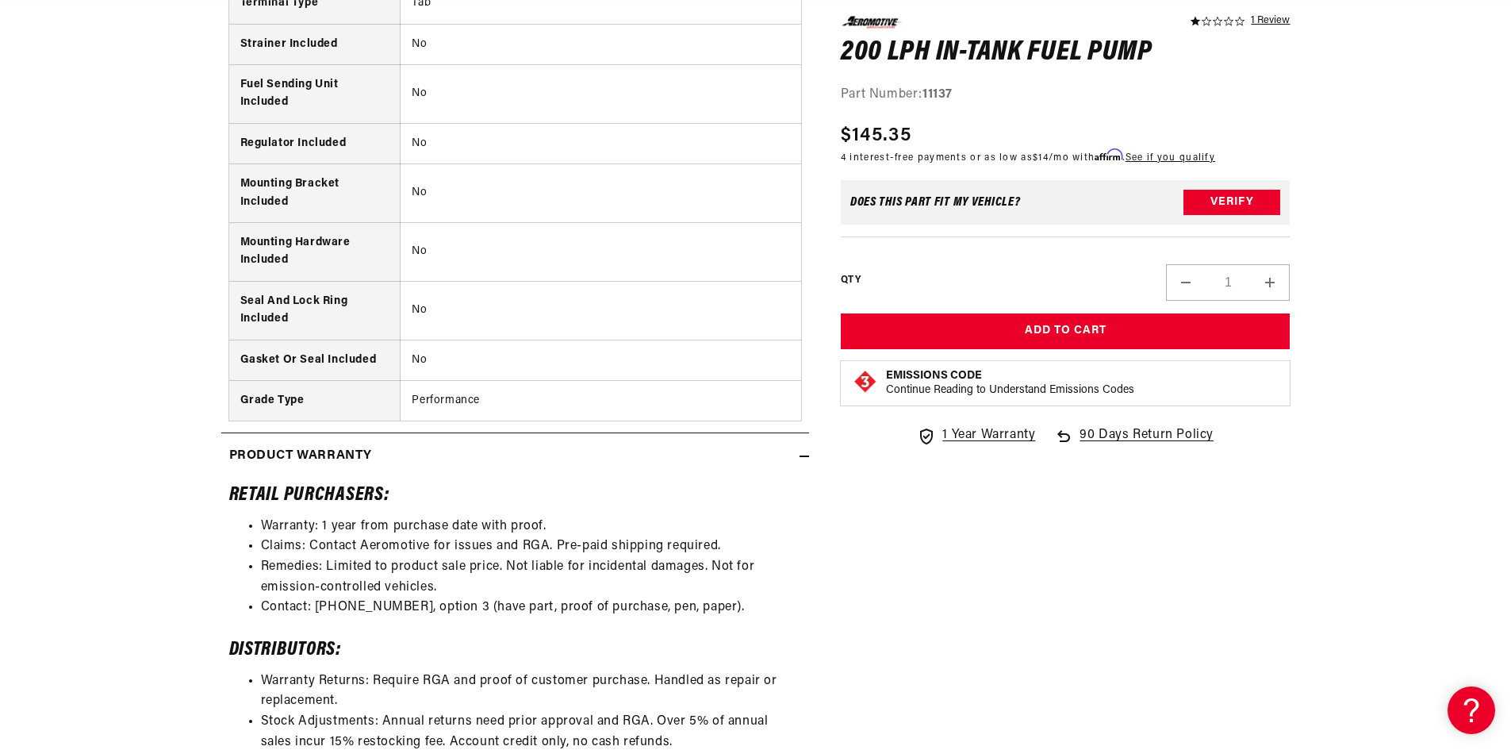
scroll to position [0, 2011]
click at [341, 462] on h2 "Product warranty" at bounding box center [301, 456] width 144 height 21
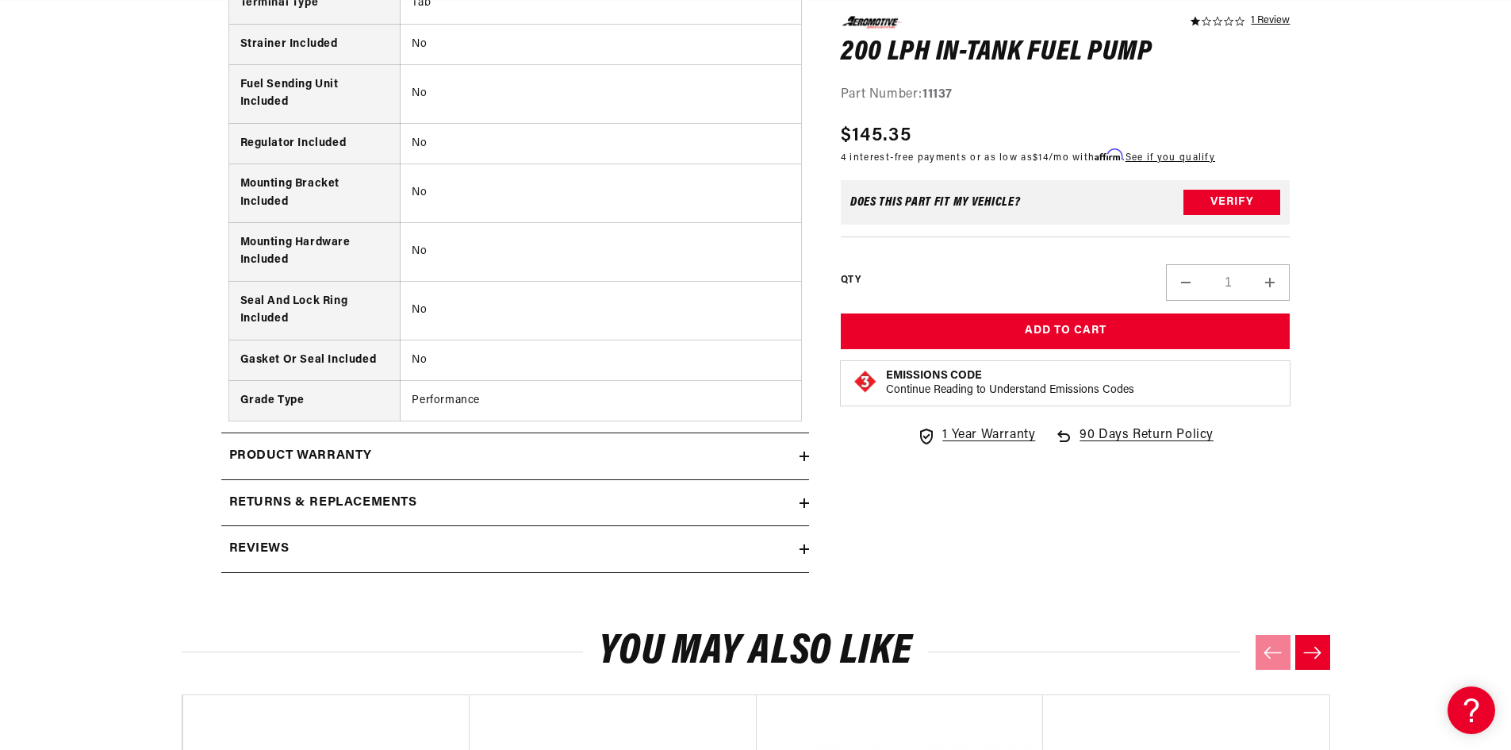
click at [347, 517] on summary "Returns & replacements" at bounding box center [515, 503] width 588 height 46
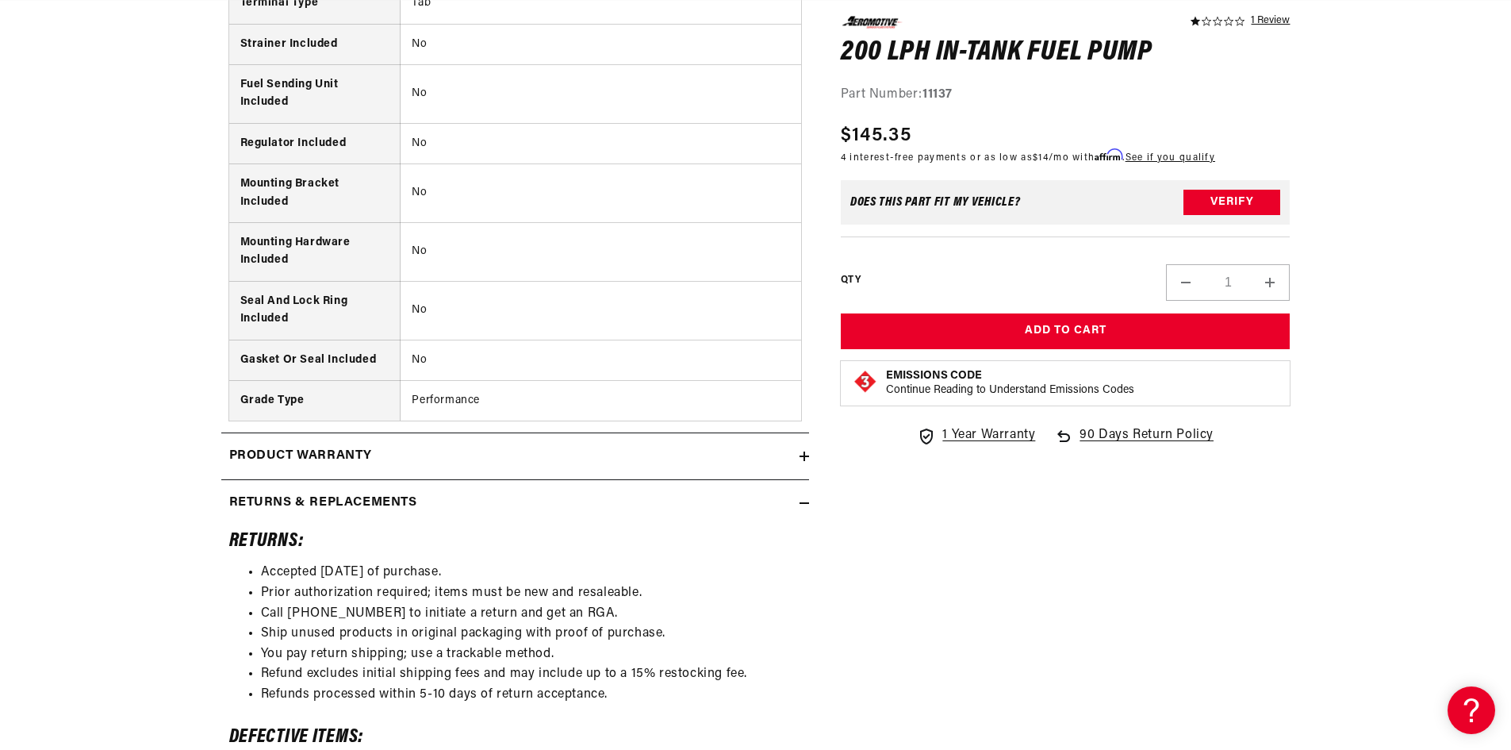
click at [349, 511] on h2 "Returns & replacements" at bounding box center [323, 503] width 188 height 21
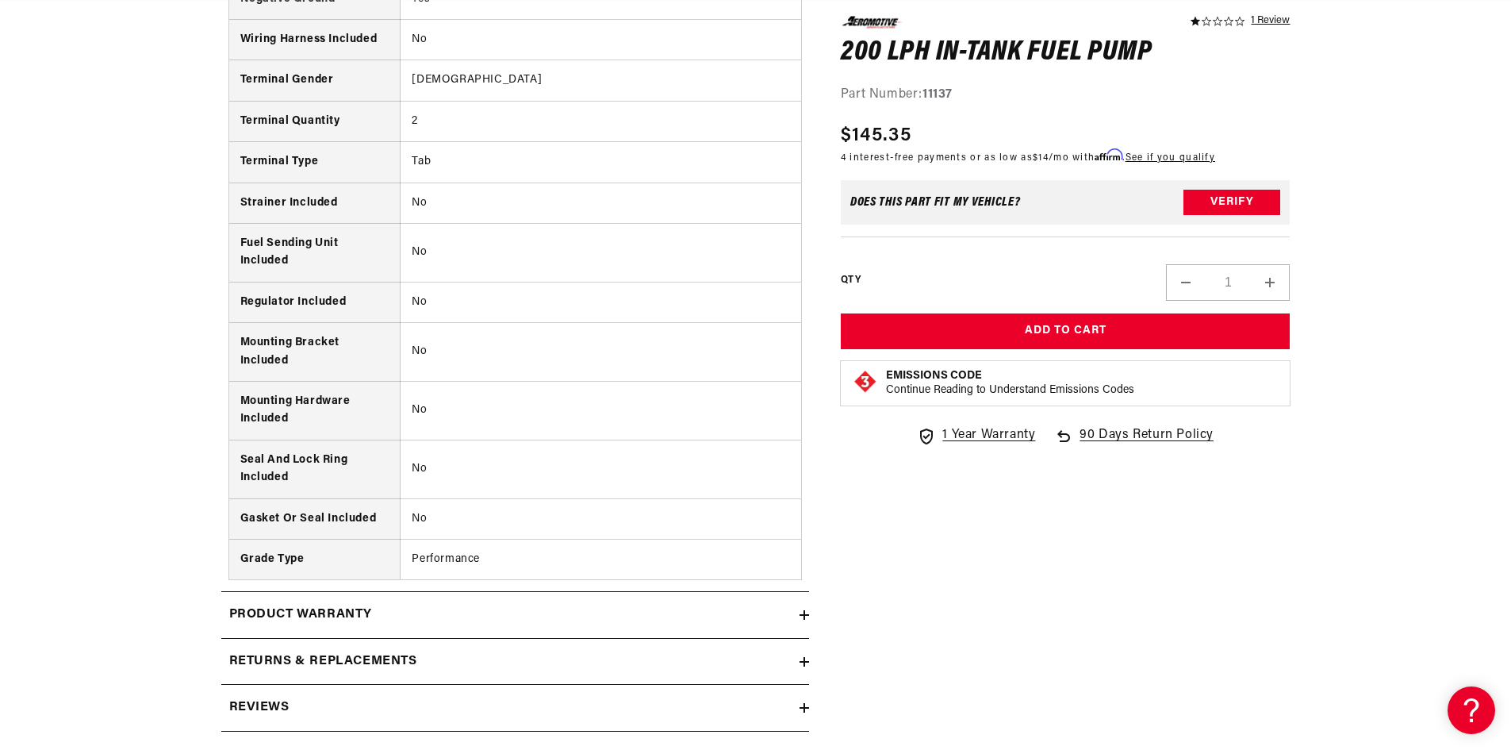
scroll to position [0, 3017]
click at [320, 654] on h2 "Returns & replacements" at bounding box center [323, 661] width 188 height 21
click at [325, 608] on h2 "Product warranty" at bounding box center [301, 614] width 144 height 21
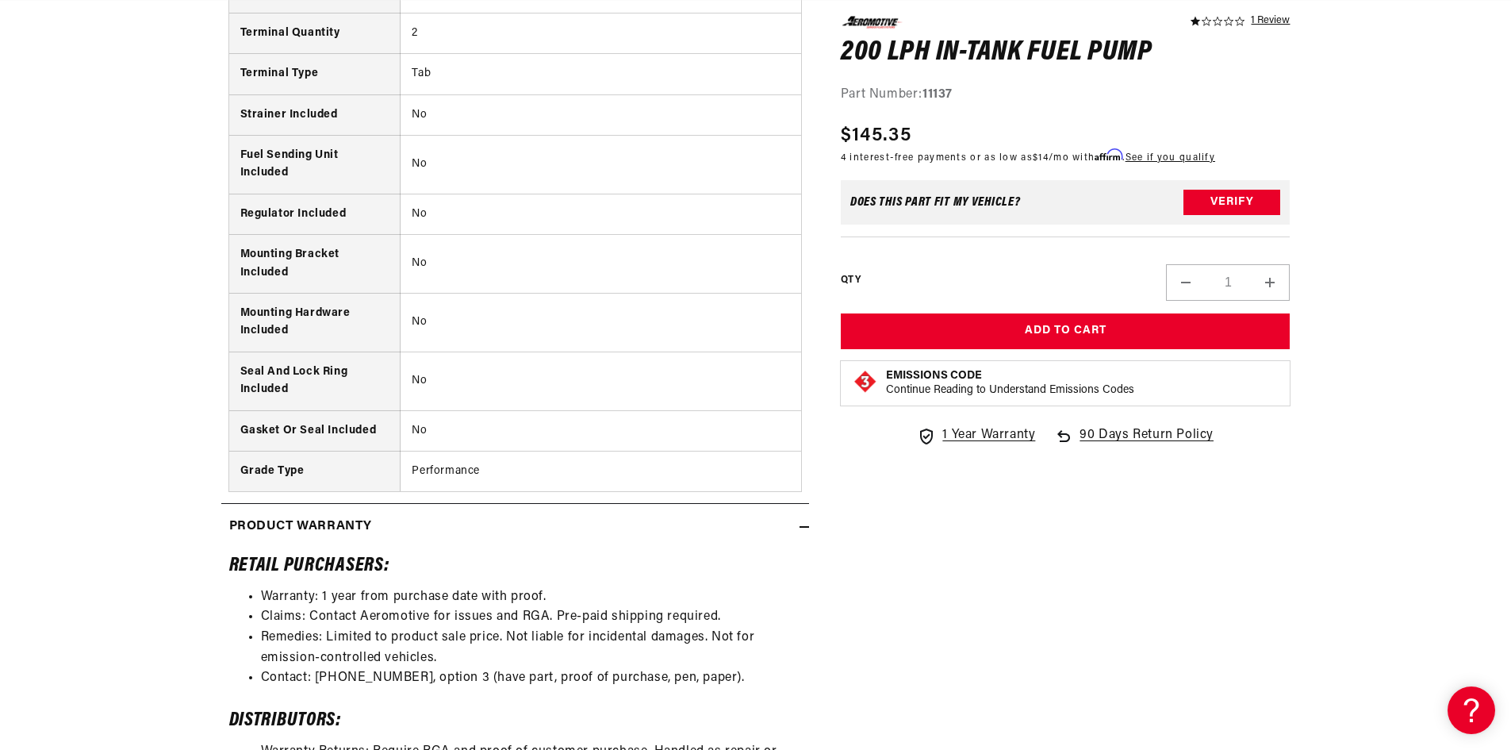
scroll to position [1903, 0]
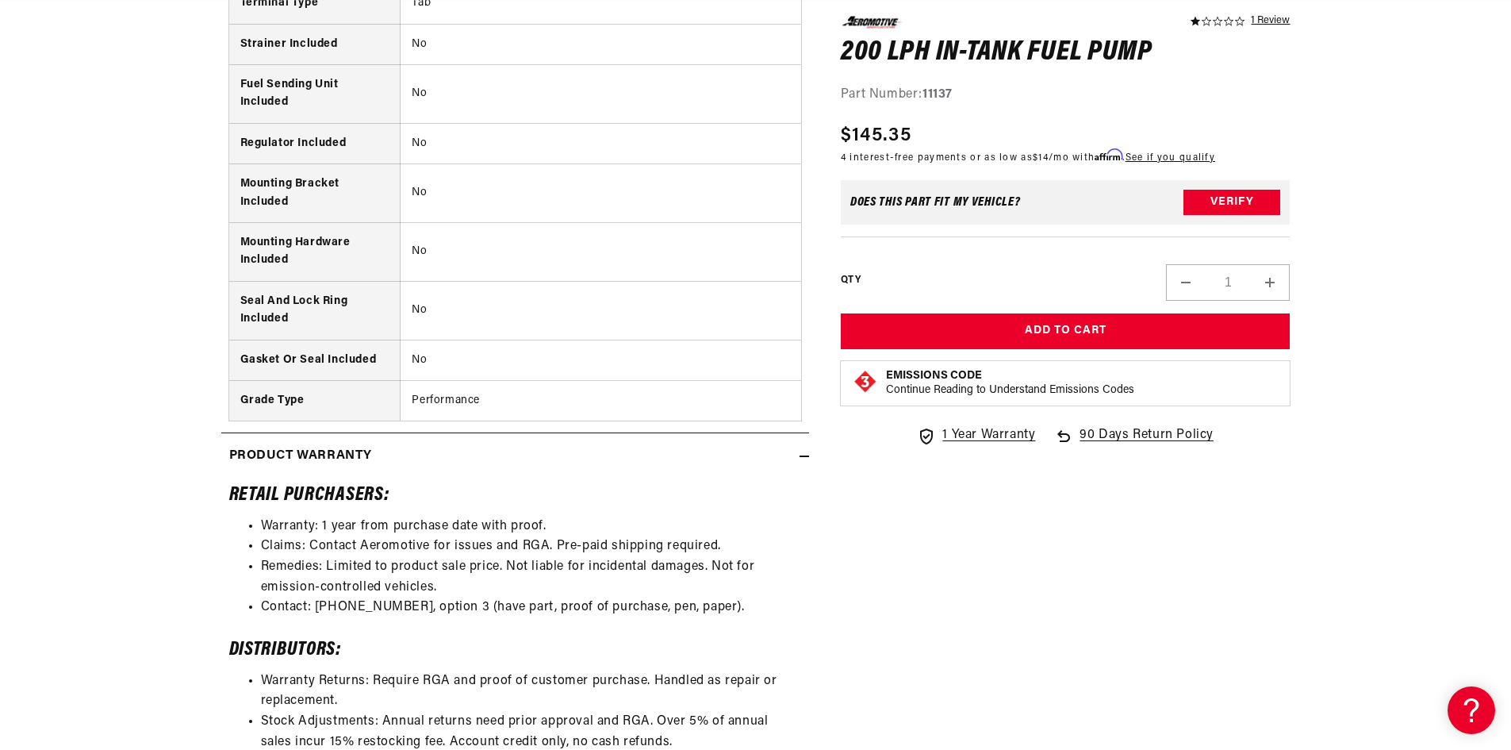
click at [337, 466] on h2 "Product warranty" at bounding box center [301, 456] width 144 height 21
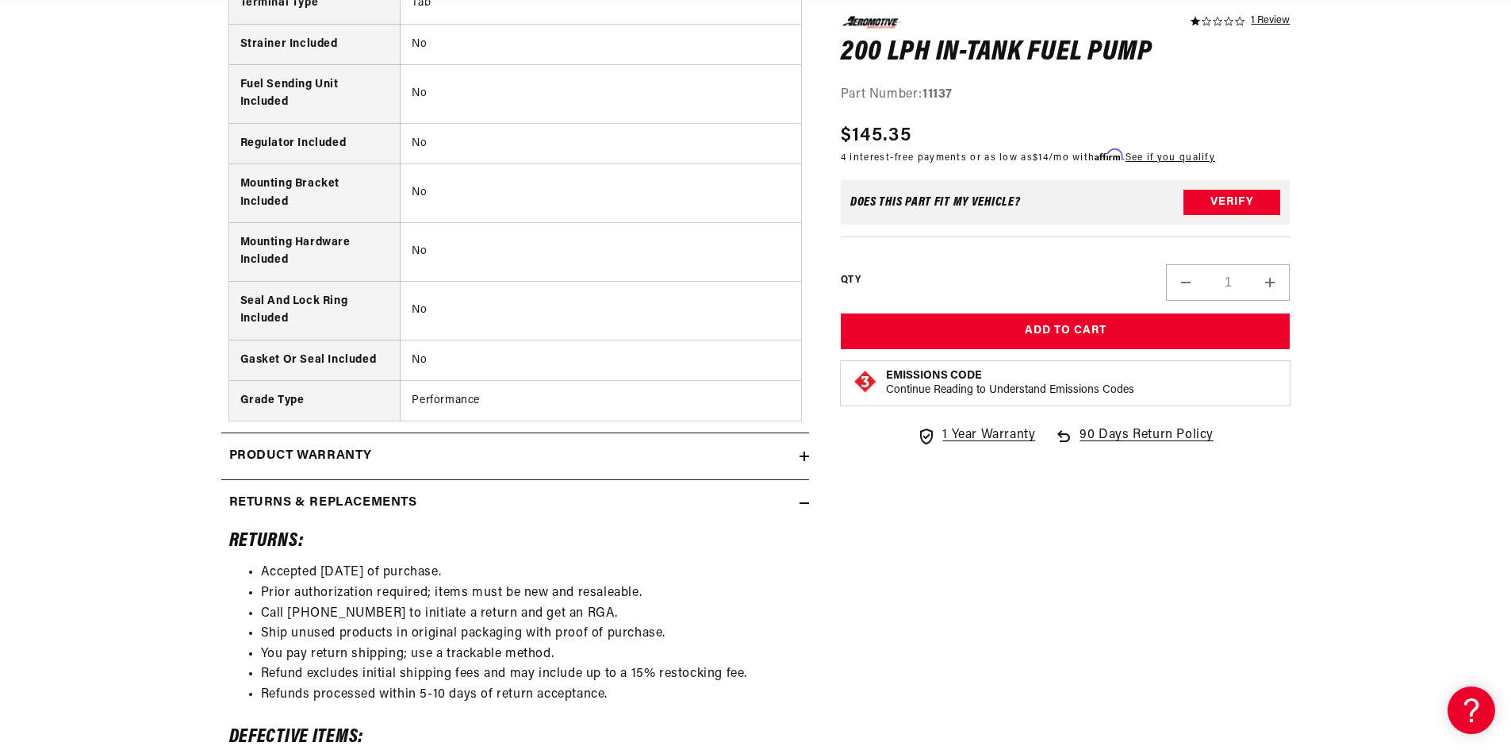
click at [332, 495] on h2 "Returns & replacements" at bounding box center [323, 503] width 188 height 21
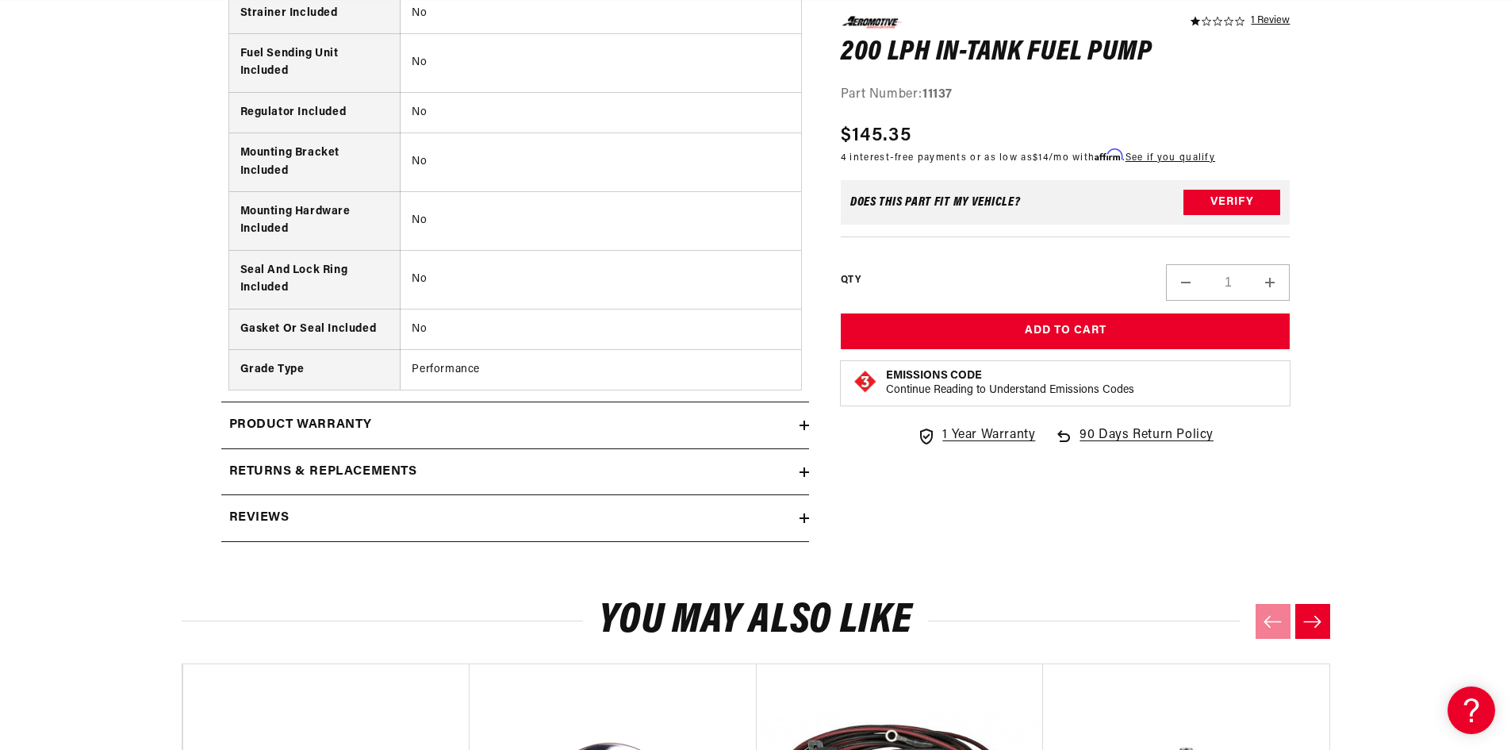
scroll to position [2062, 0]
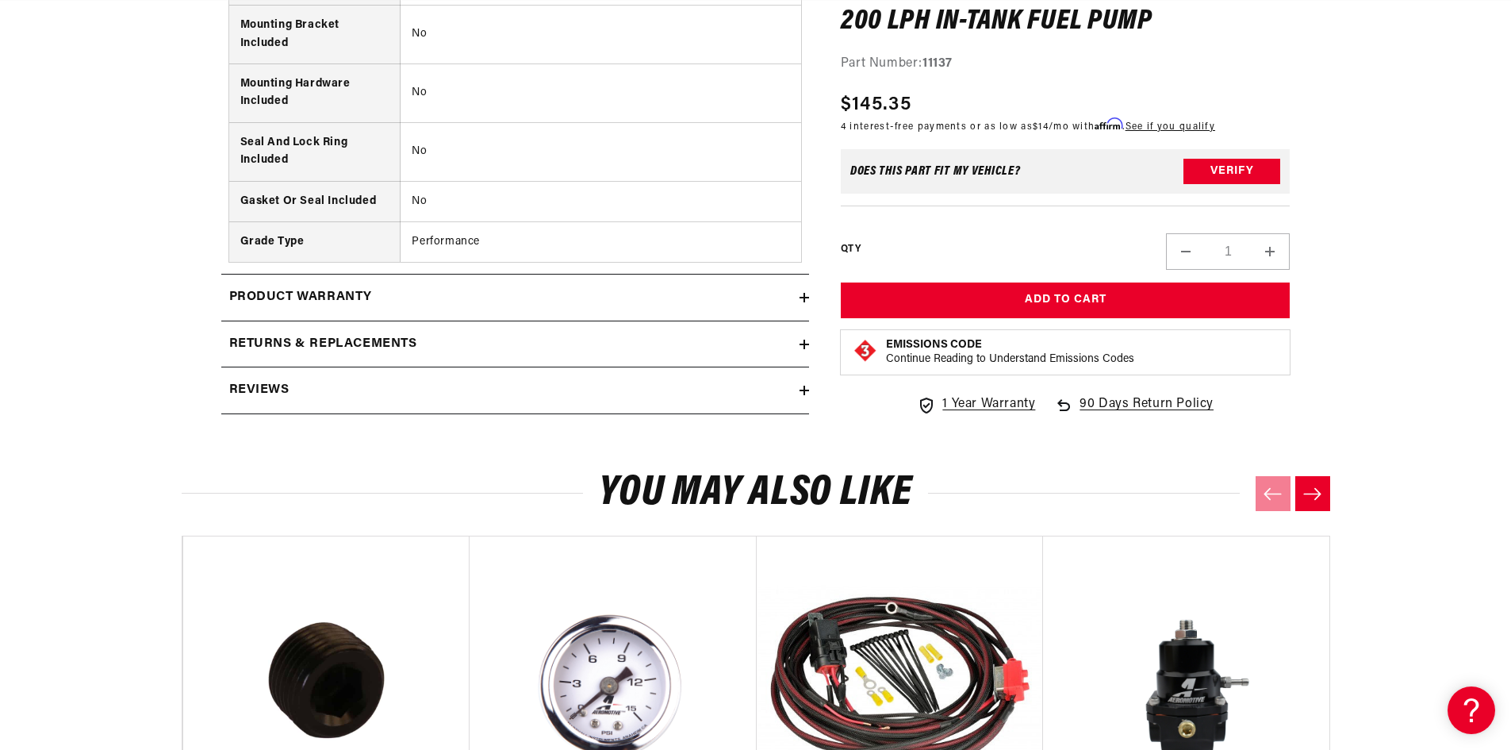
click at [318, 401] on summary "Reviews" at bounding box center [515, 390] width 588 height 46
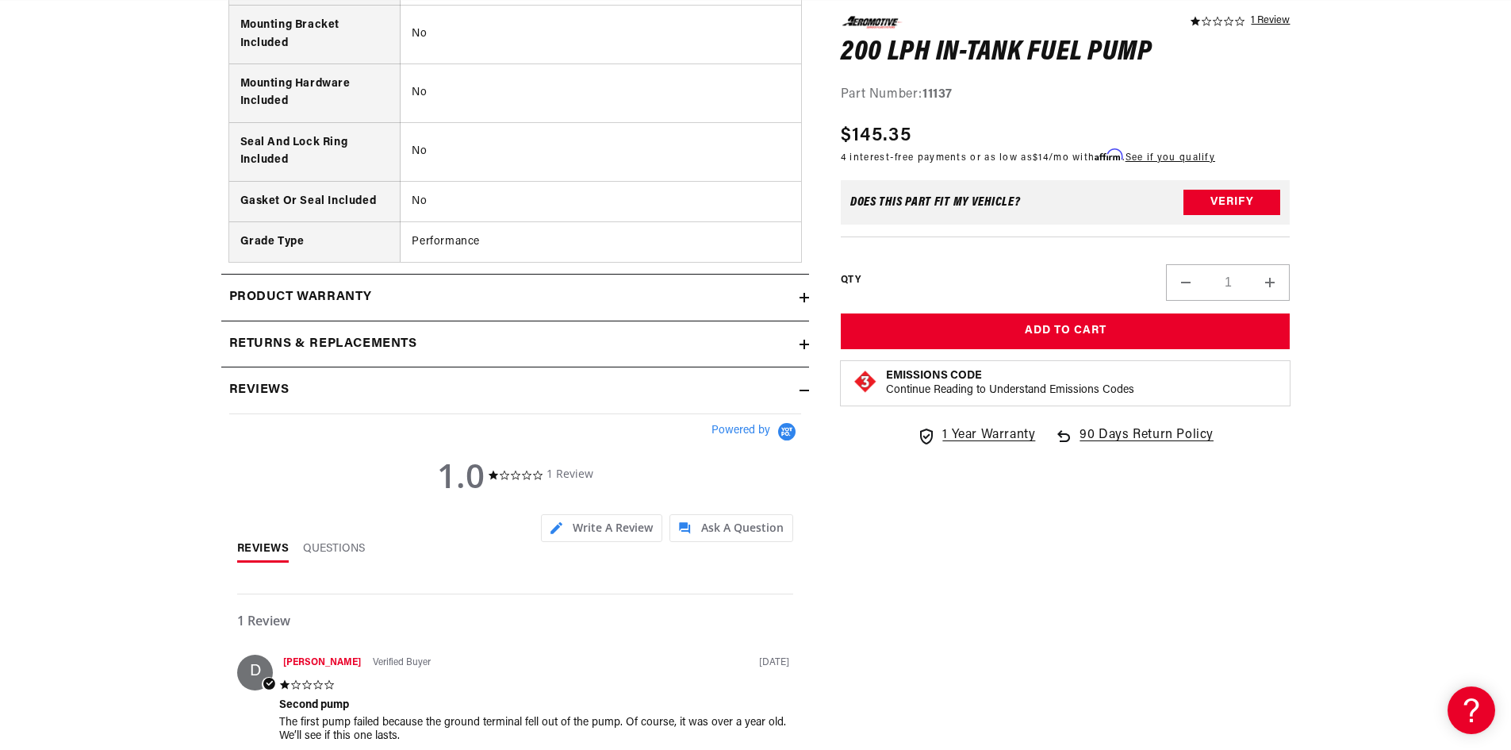
click at [318, 401] on summary "Reviews" at bounding box center [515, 390] width 588 height 46
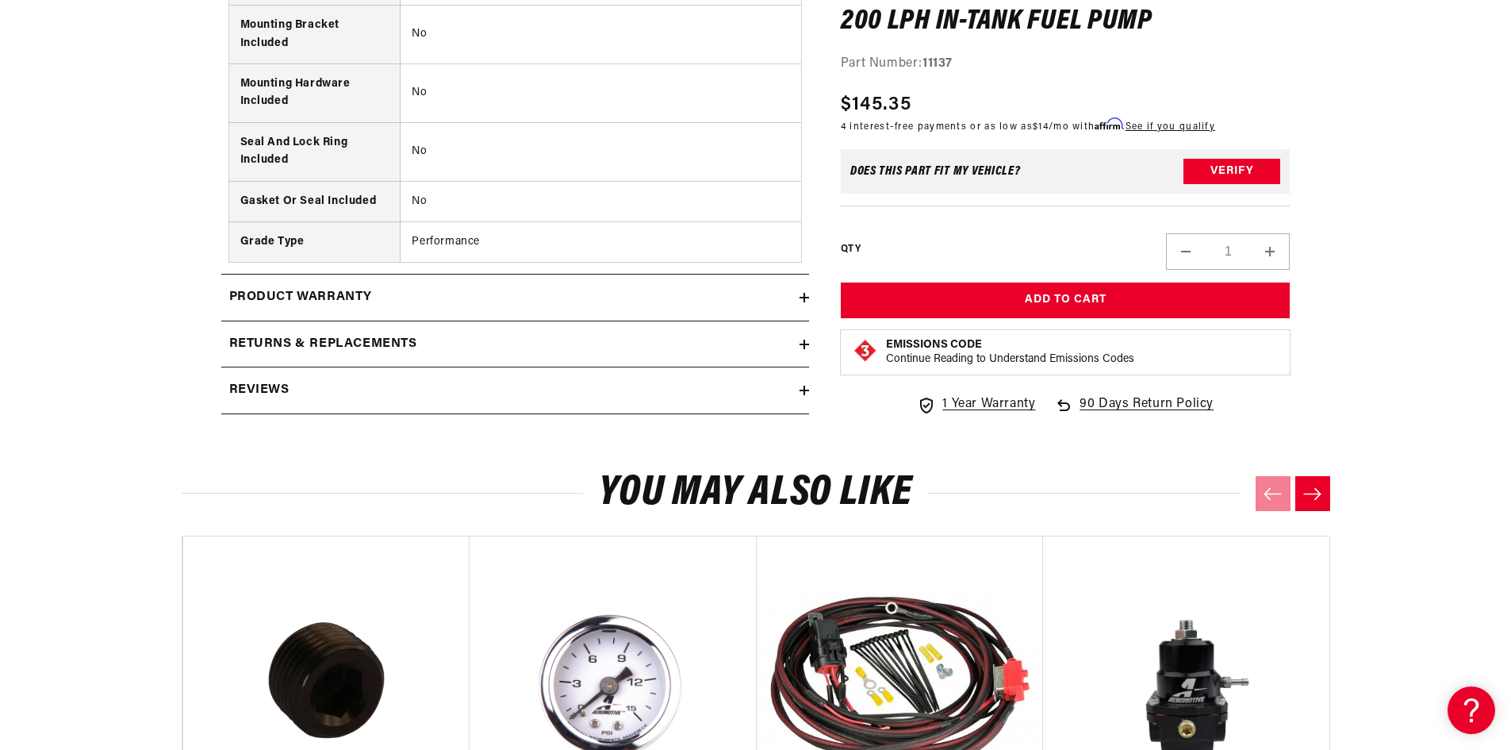
click at [323, 361] on summary "Returns & replacements" at bounding box center [515, 344] width 588 height 46
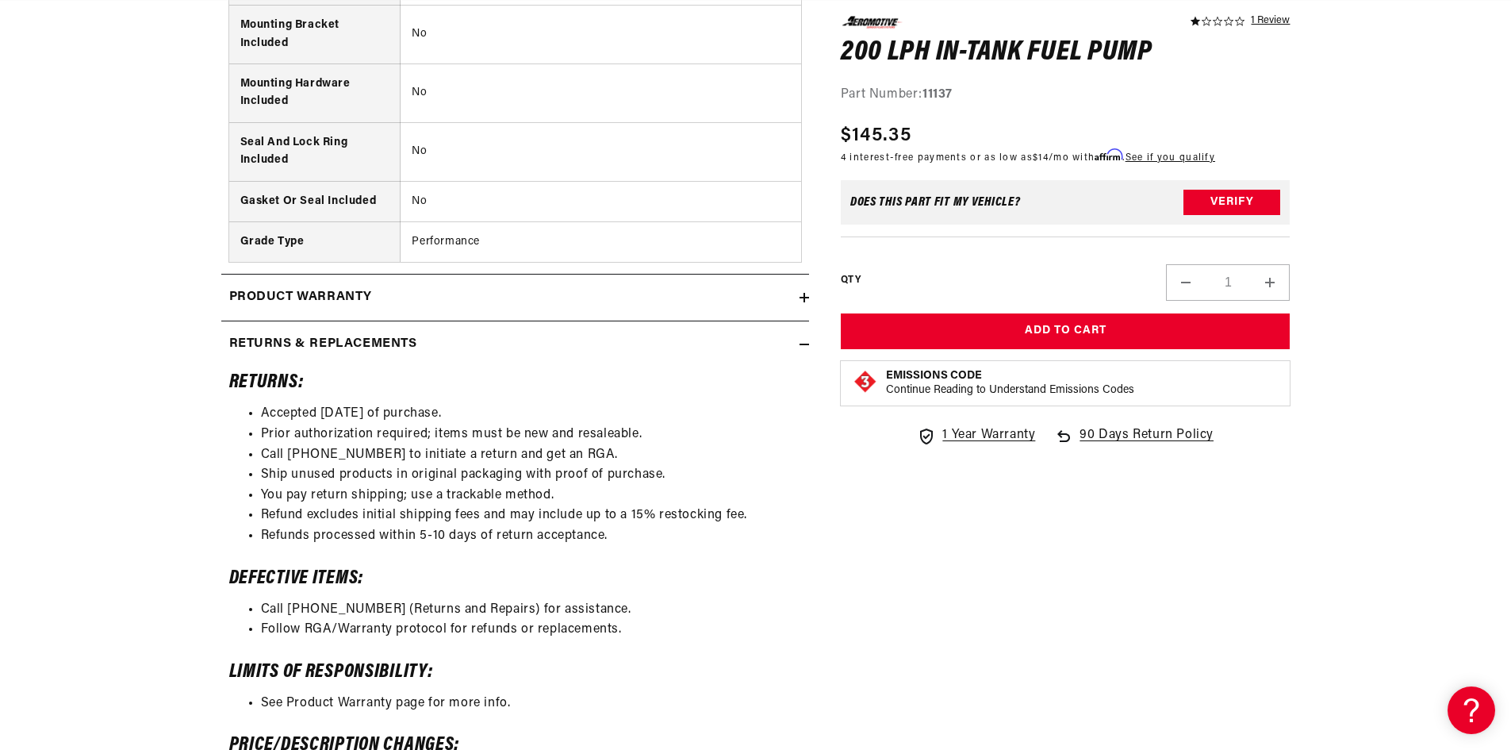
click at [323, 358] on summary "Returns & replacements" at bounding box center [515, 344] width 588 height 46
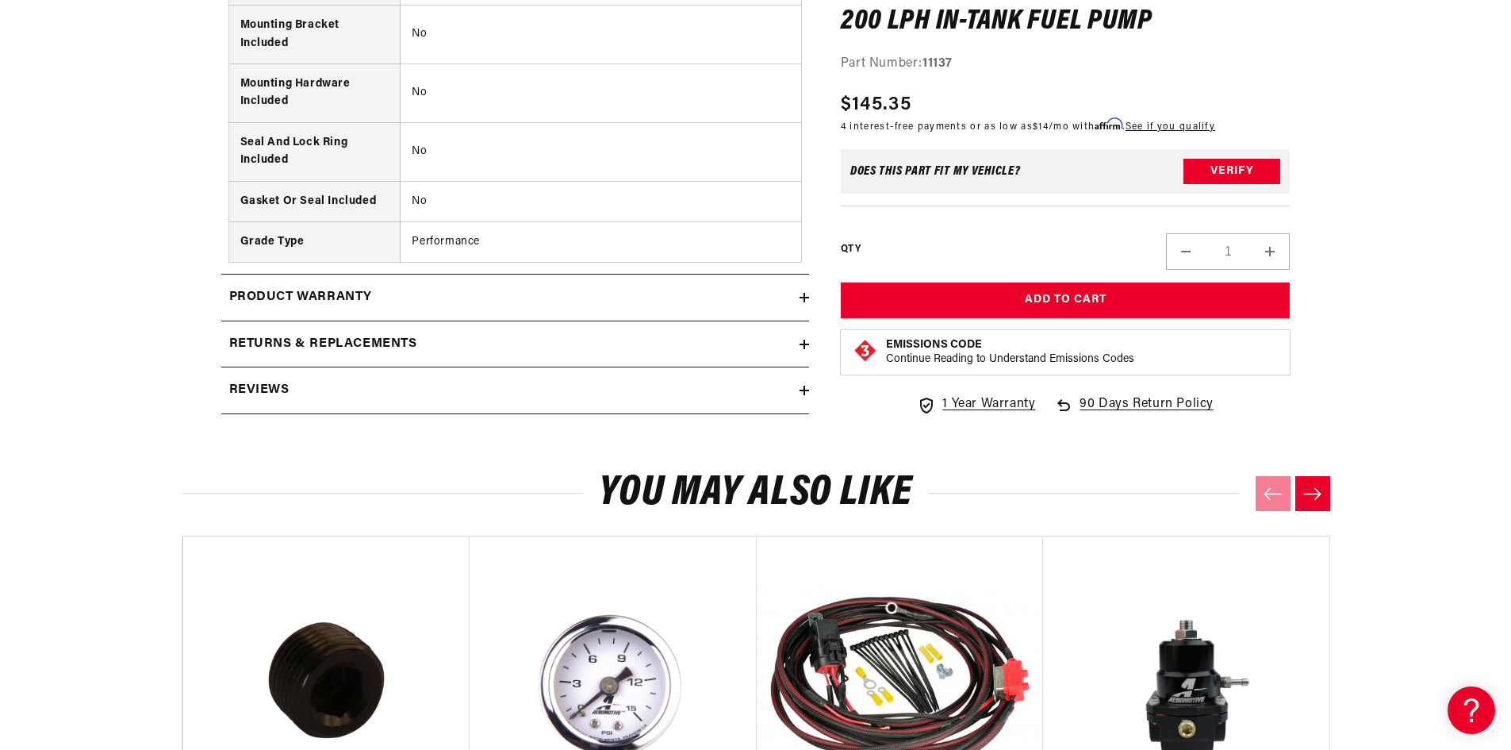
click at [306, 399] on div "Reviews" at bounding box center [510, 390] width 578 height 21
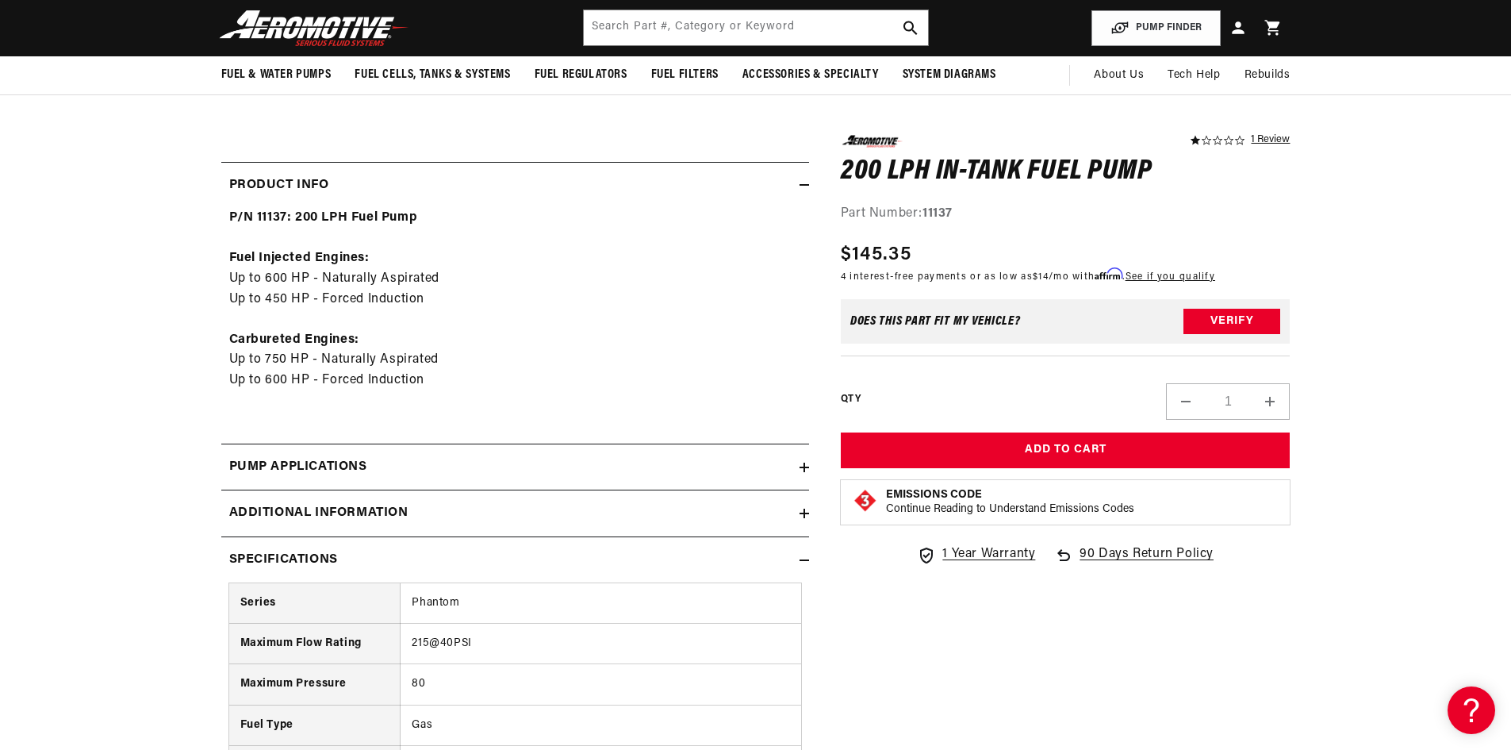
scroll to position [0, 0]
click at [501, 468] on div "Pump Applications" at bounding box center [510, 467] width 578 height 21
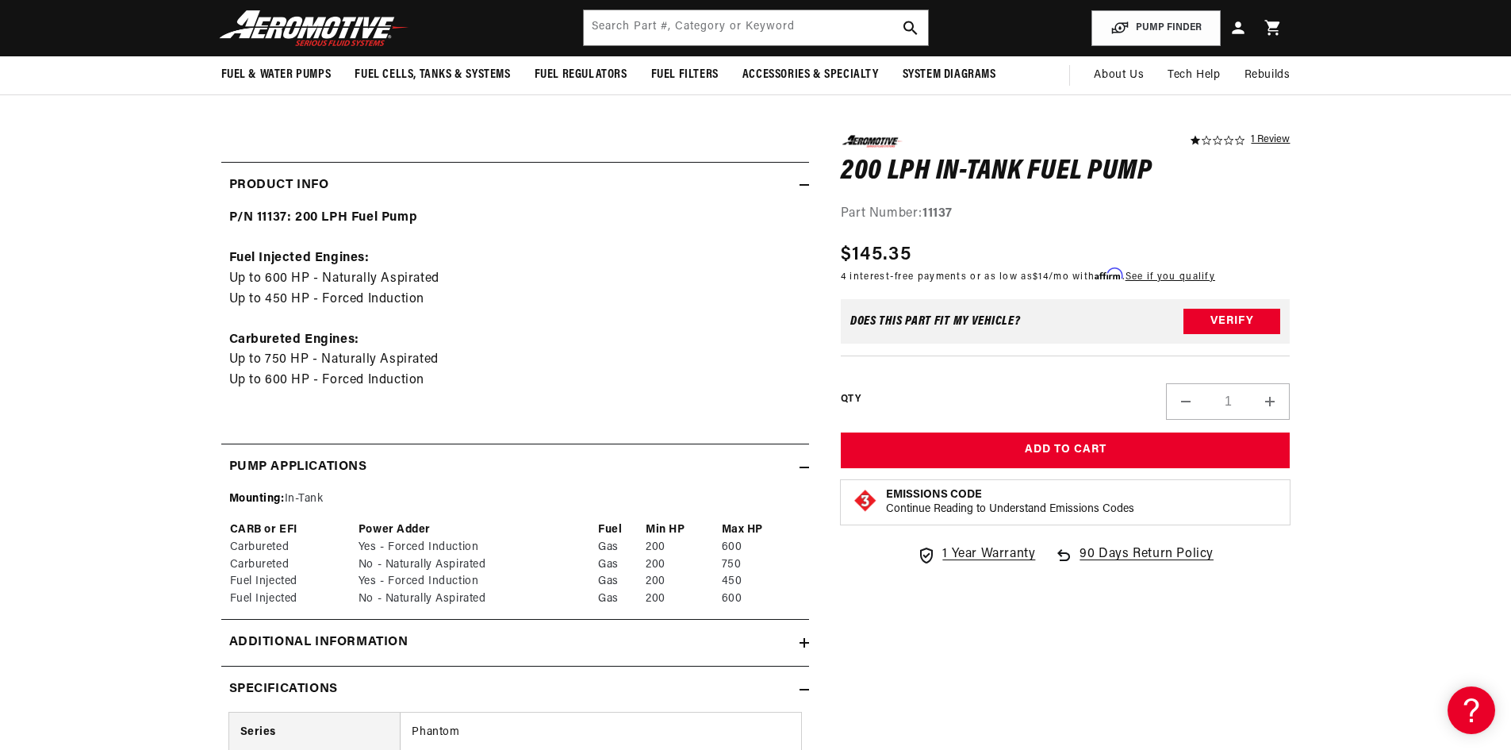
click at [503, 463] on div "Pump Applications" at bounding box center [510, 467] width 578 height 21
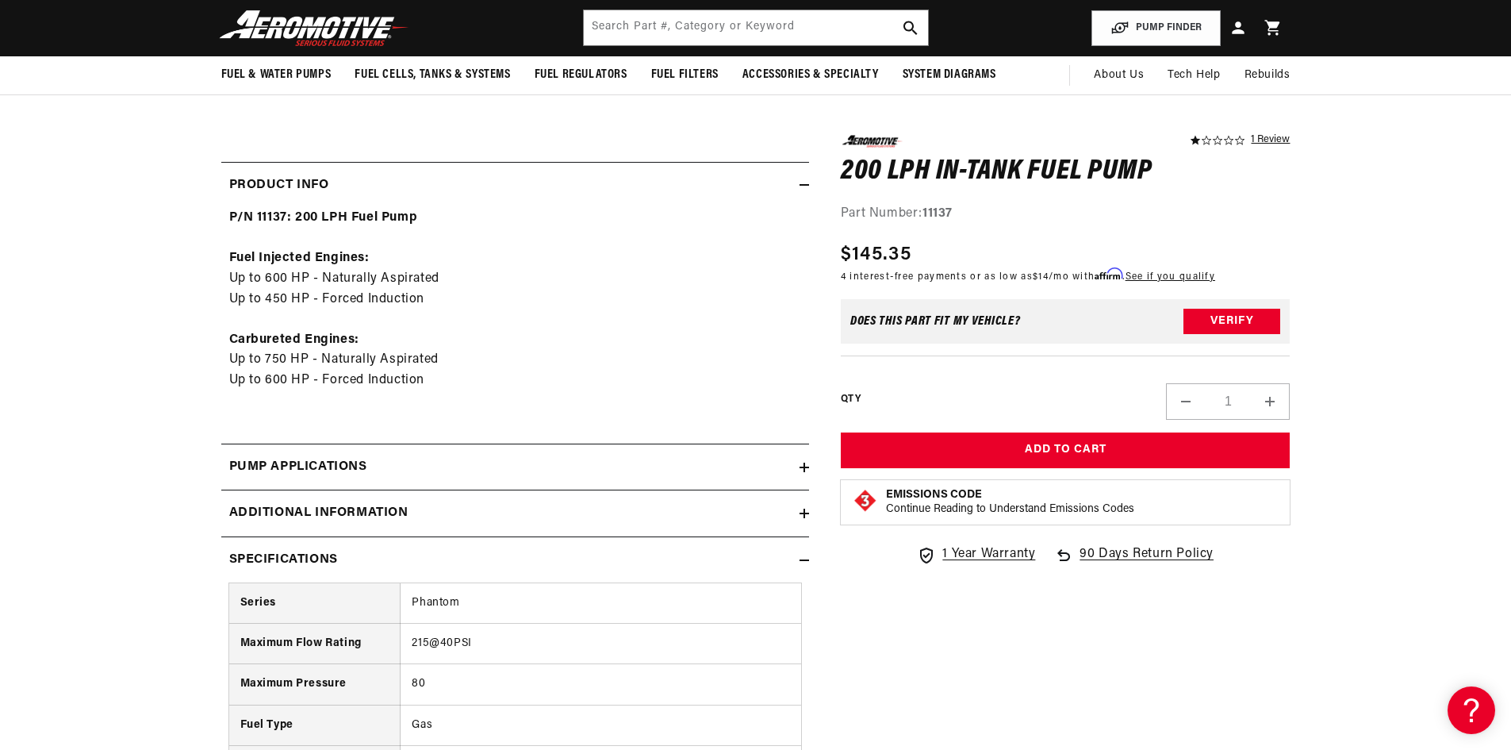
click at [391, 508] on h2 "Additional information" at bounding box center [318, 513] width 179 height 21
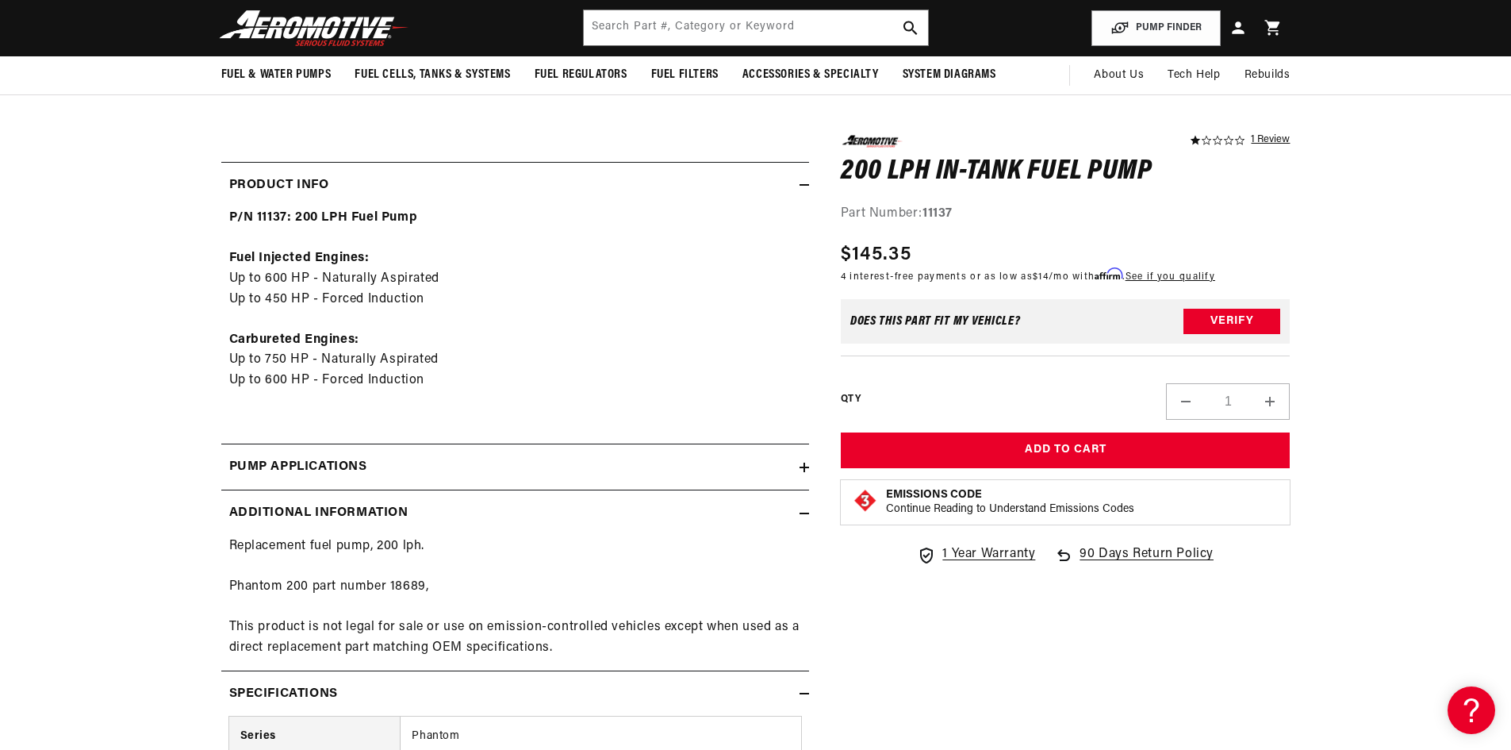
click at [391, 507] on h2 "Additional information" at bounding box center [318, 513] width 179 height 21
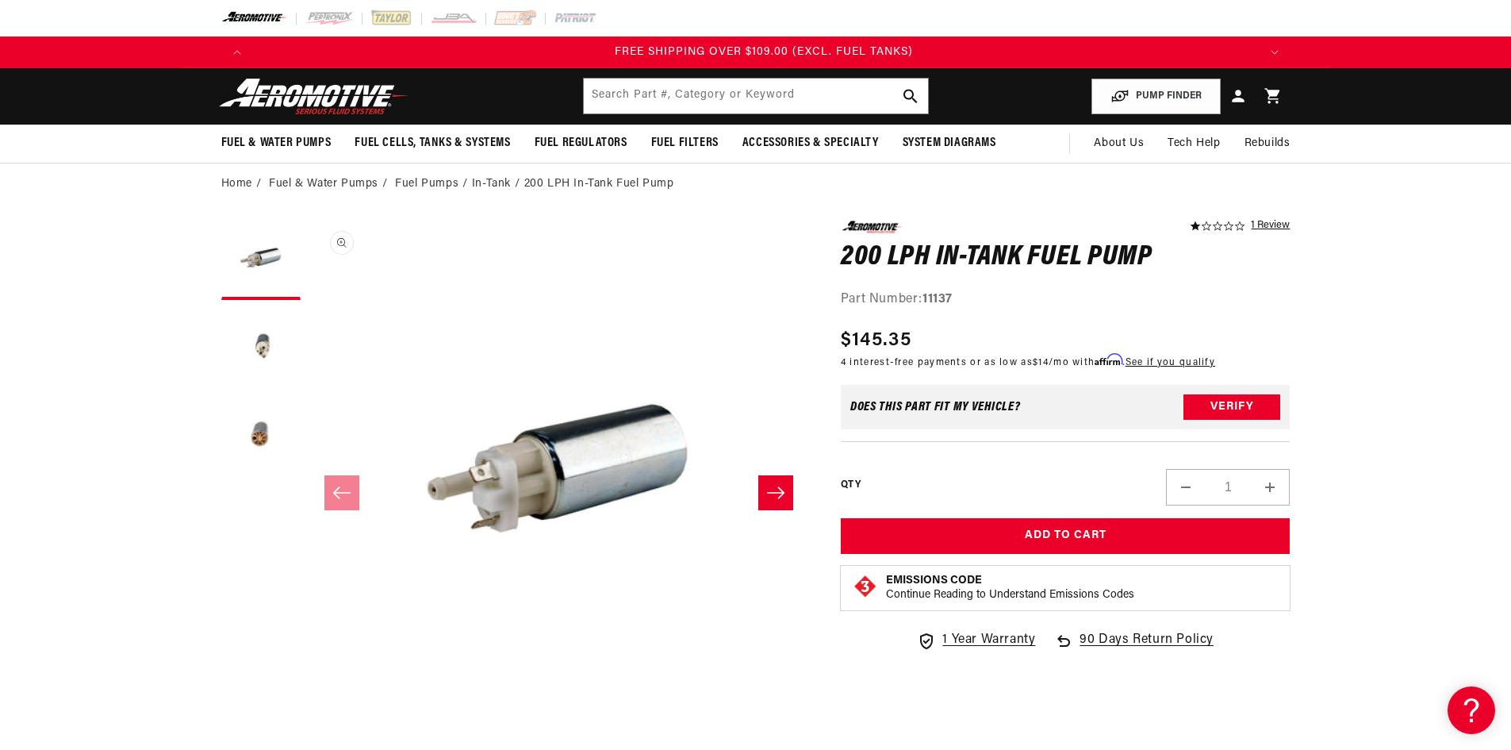
scroll to position [0, 3017]
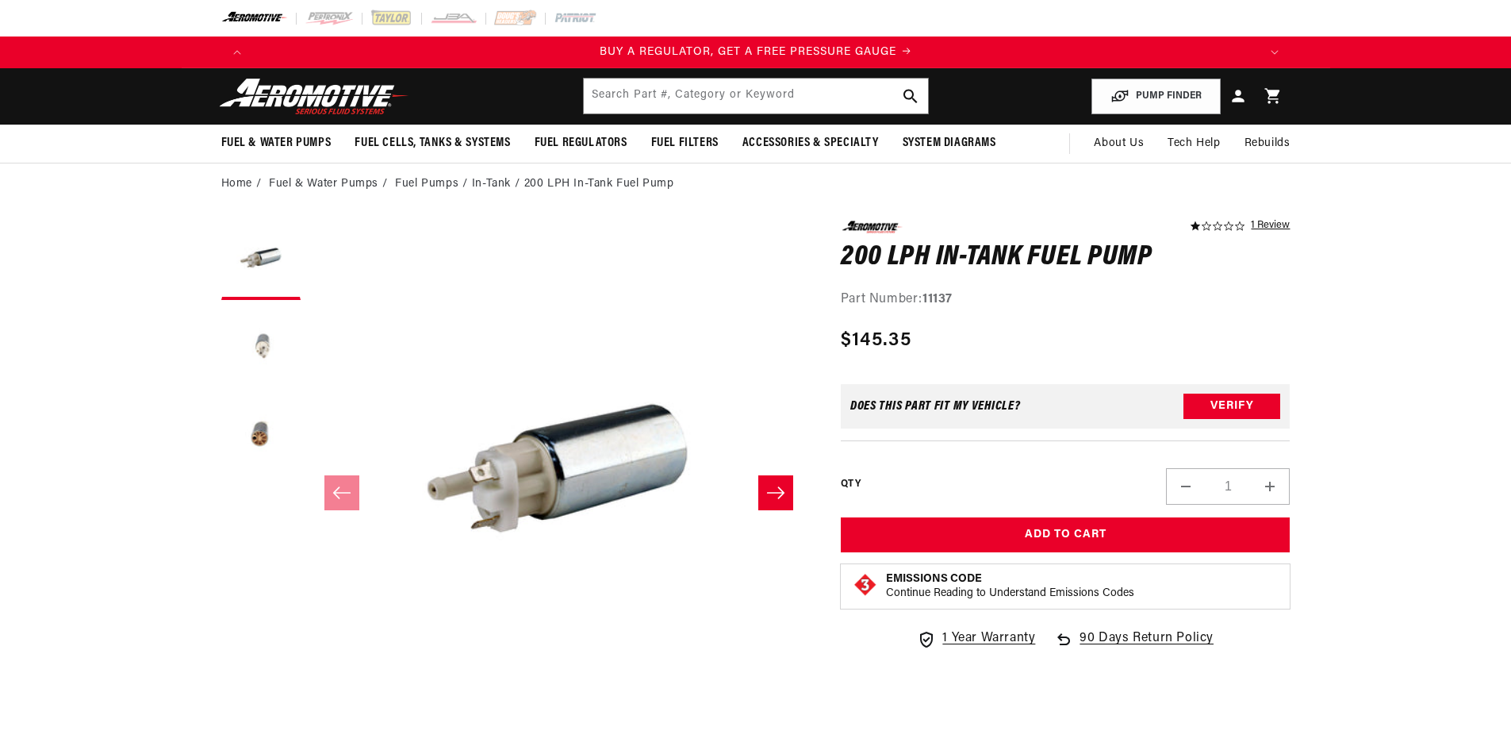
click at [255, 347] on button "Load image 2 in gallery view" at bounding box center [260, 347] width 79 height 79
